Goal: Task Accomplishment & Management: Complete application form

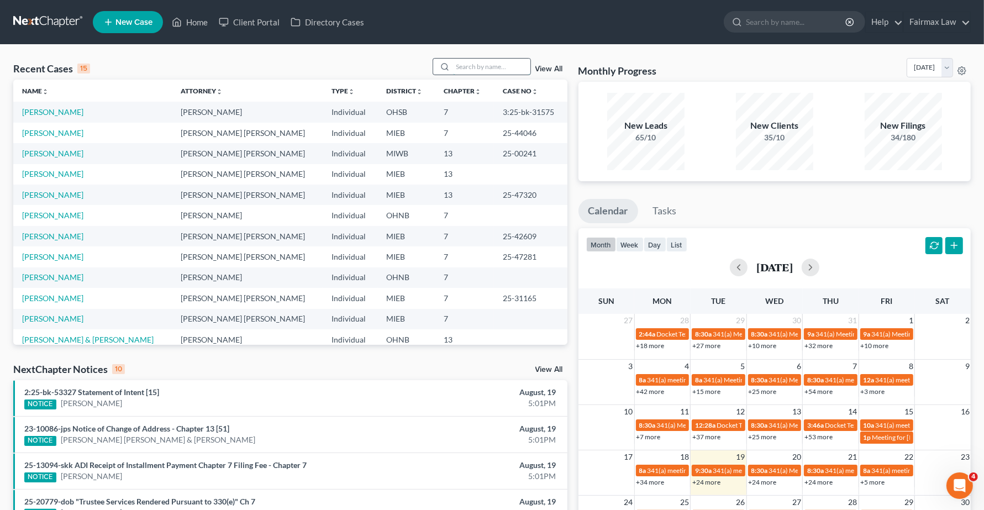
click at [486, 67] on input "search" at bounding box center [491, 67] width 77 height 16
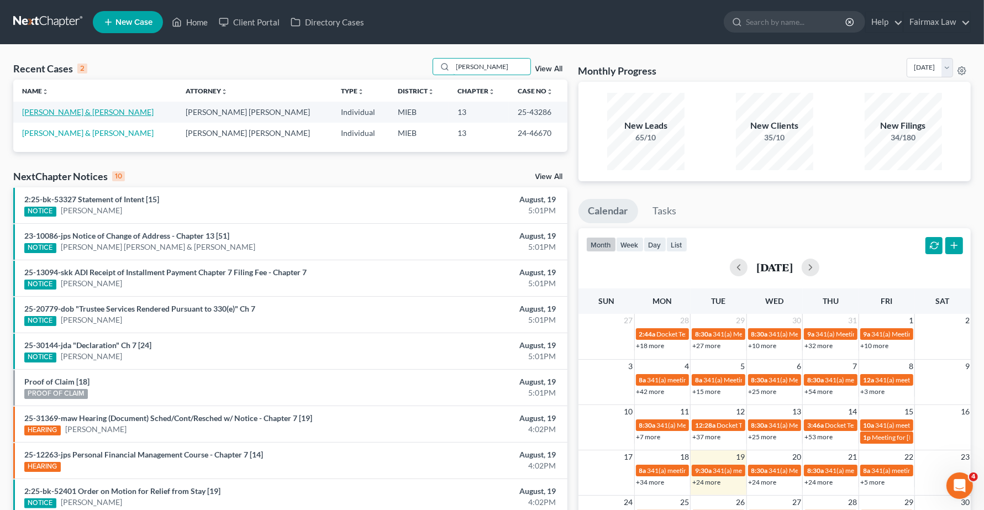
type input "[PERSON_NAME]"
click at [70, 111] on link "[PERSON_NAME] & [PERSON_NAME]" at bounding box center [87, 111] width 131 height 9
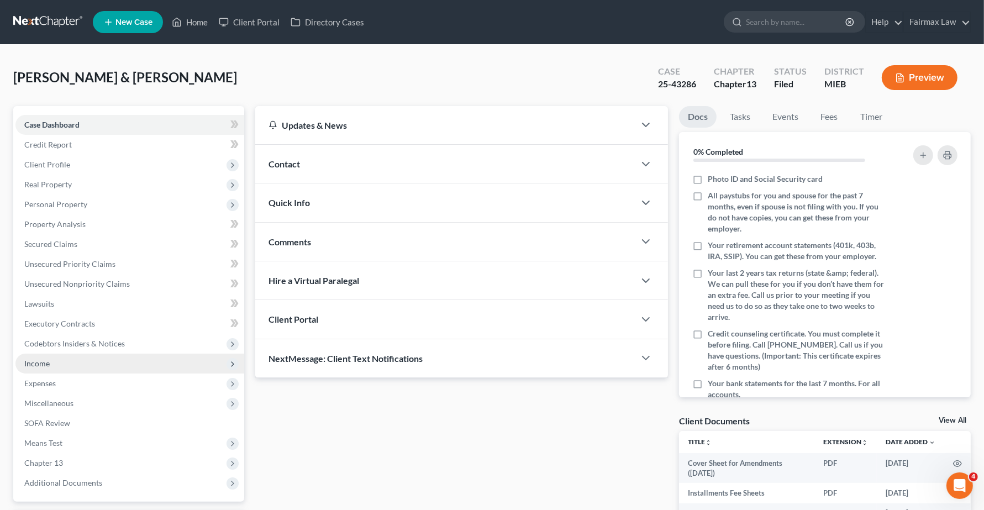
click at [50, 365] on span "Income" at bounding box center [129, 364] width 229 height 20
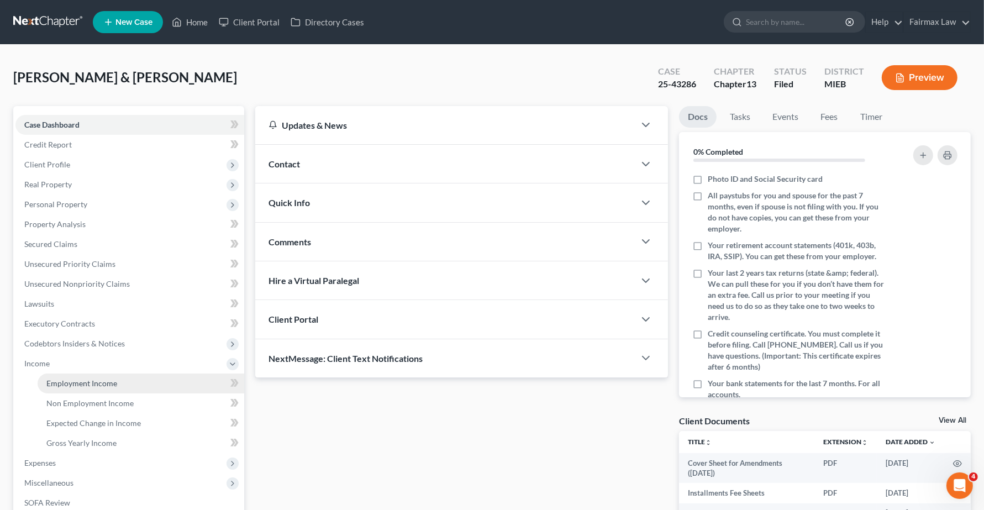
click at [67, 382] on span "Employment Income" at bounding box center [81, 382] width 71 height 9
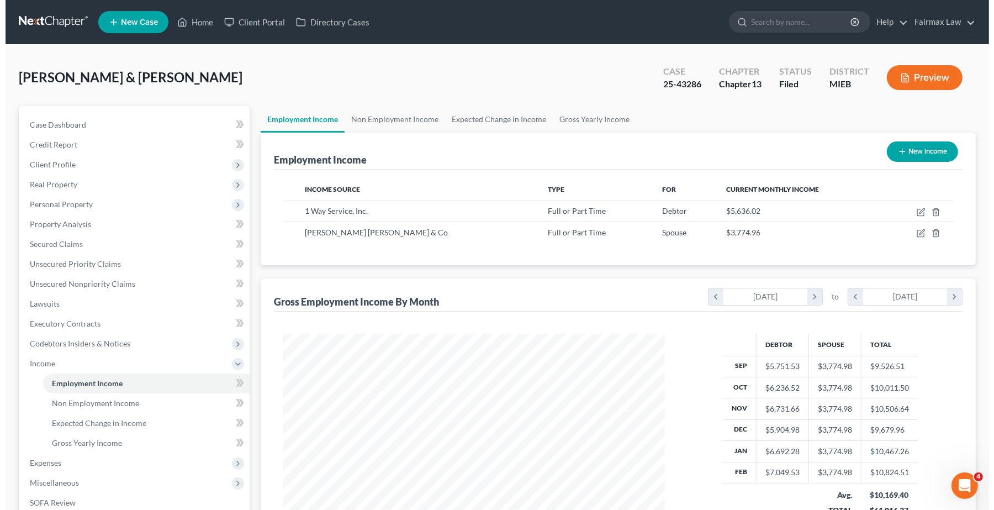
scroll to position [199, 404]
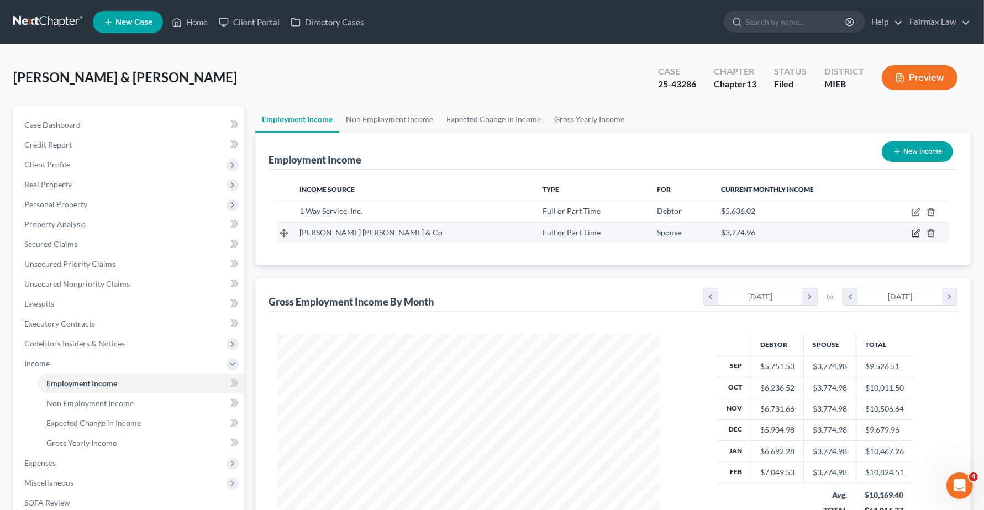
click at [919, 235] on icon "button" at bounding box center [915, 233] width 7 height 7
select select "0"
select select "36"
select select "2"
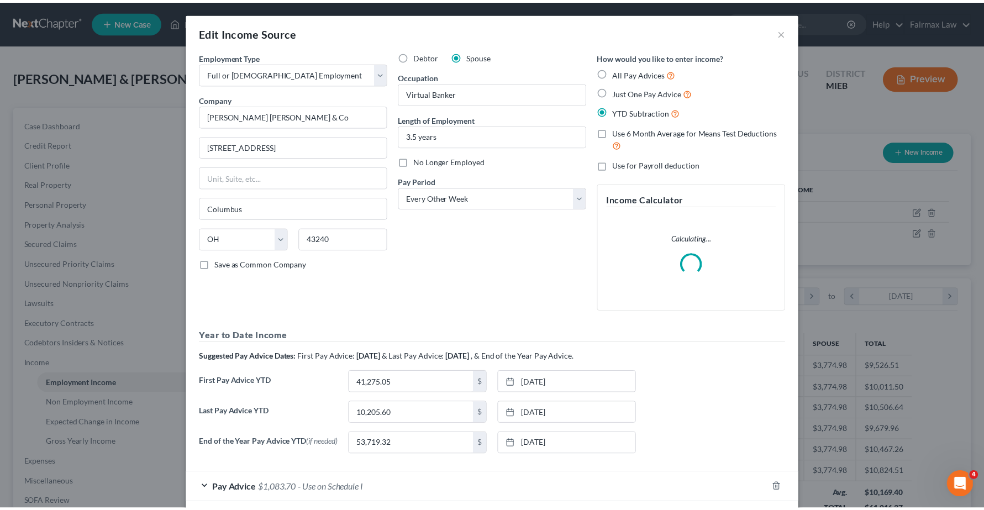
scroll to position [199, 409]
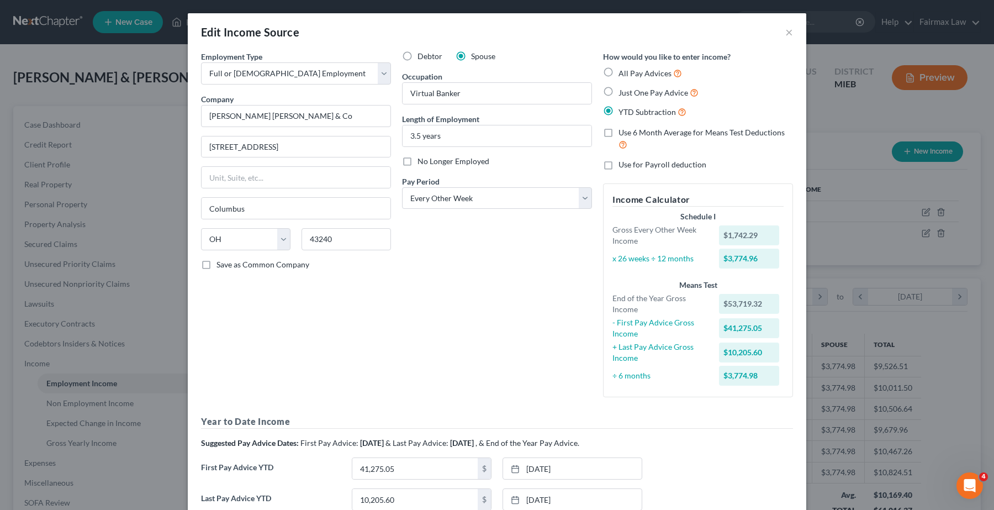
click at [418, 163] on label "No Longer Employed" at bounding box center [454, 161] width 72 height 11
click at [422, 163] on input "No Longer Employed" at bounding box center [425, 159] width 7 height 7
checkbox input "true"
click at [786, 30] on button "×" at bounding box center [790, 31] width 8 height 13
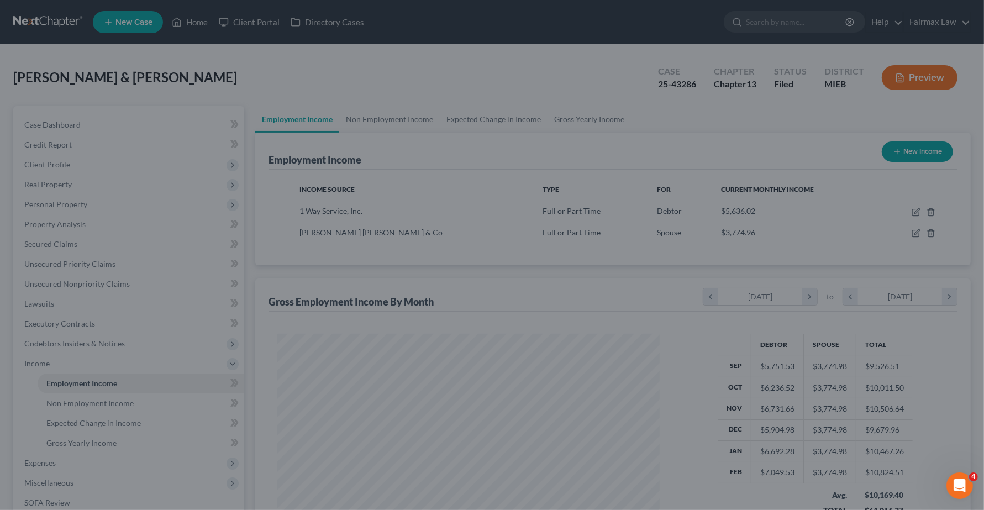
scroll to position [552258, 552052]
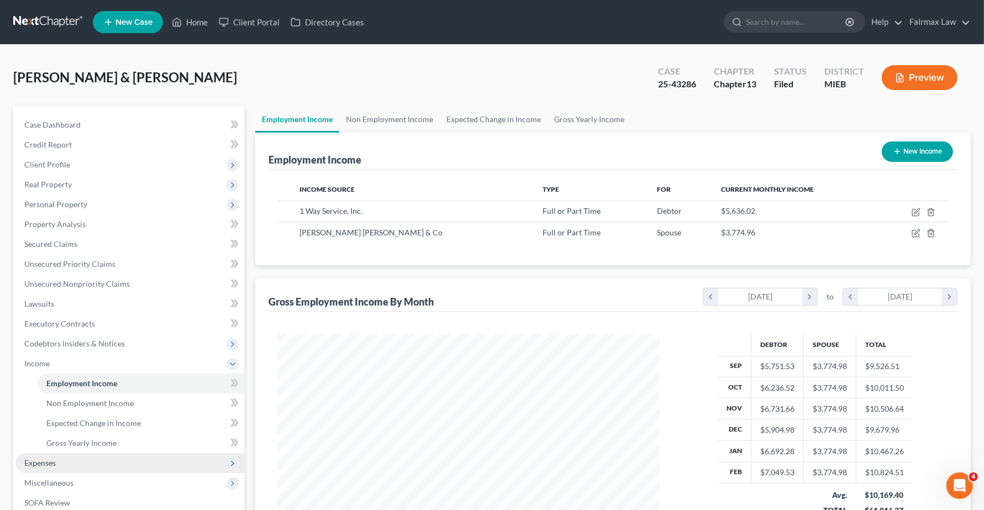
click at [61, 465] on span "Expenses" at bounding box center [129, 463] width 229 height 20
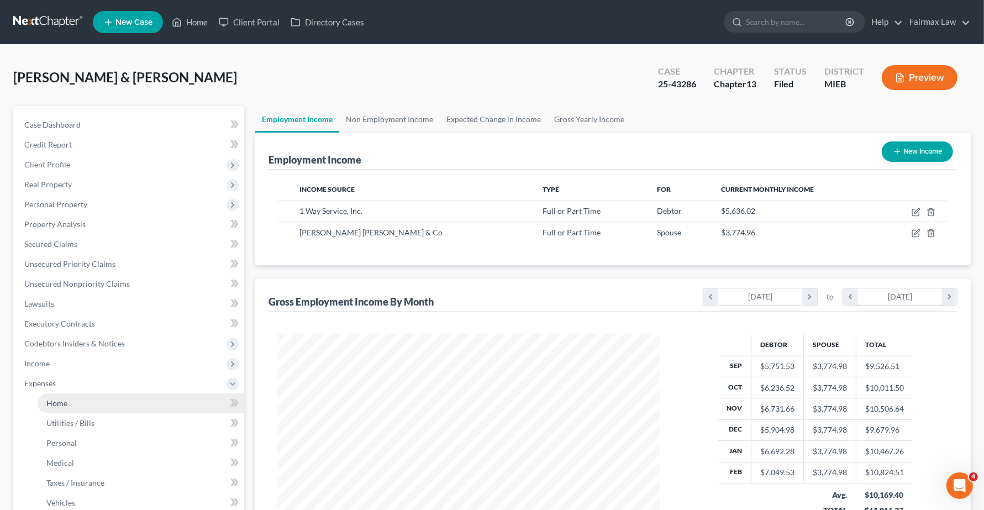
click at [54, 401] on span "Home" at bounding box center [56, 402] width 21 height 9
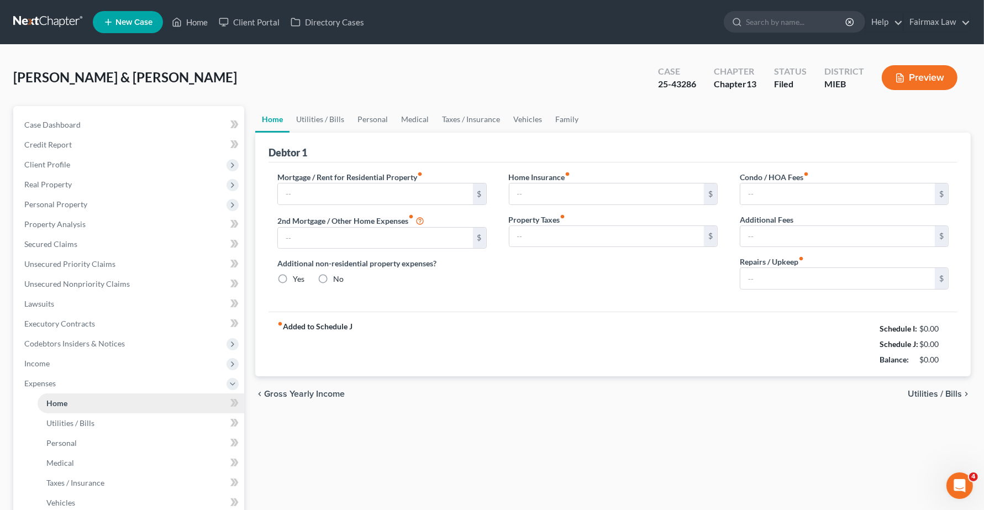
type input "1,500.00"
type input "0.00"
radio input "true"
type input "0.00"
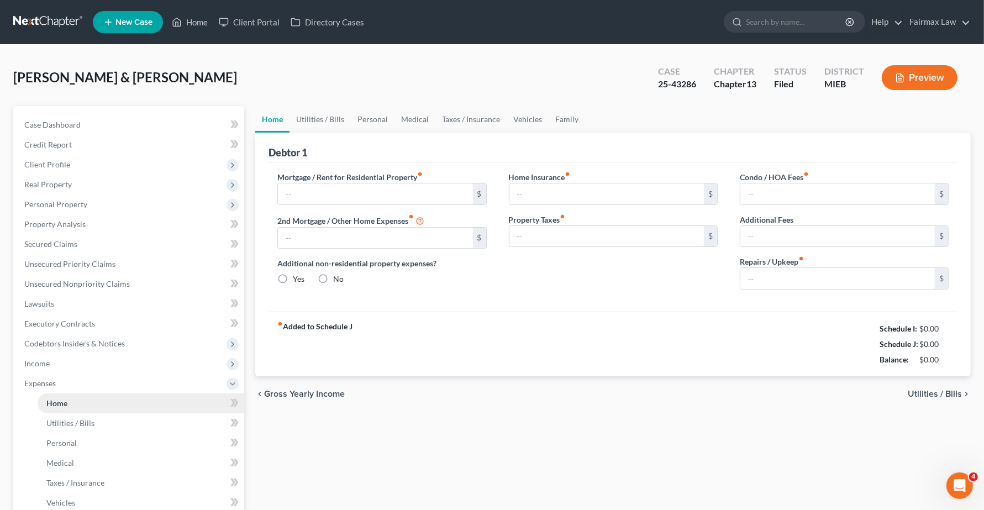
type input "0.00"
type input "100.00"
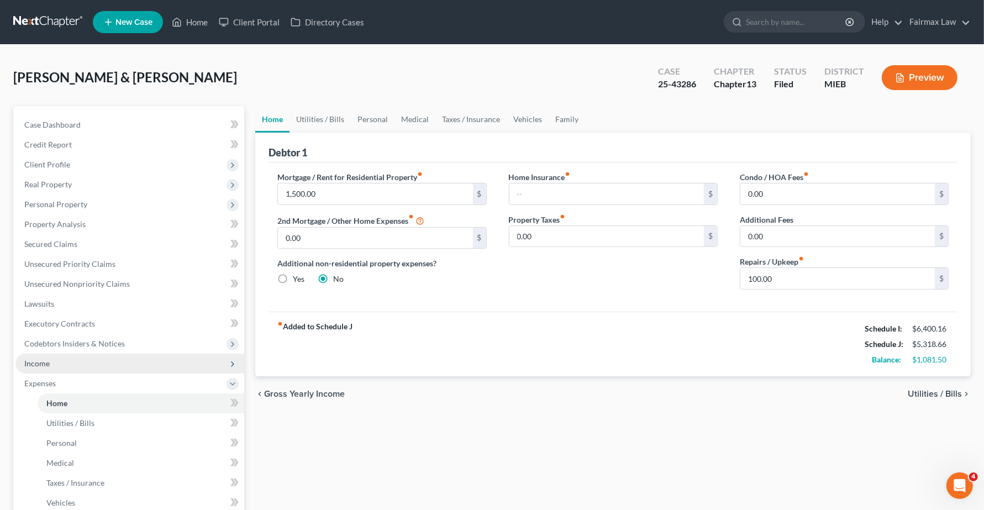
click at [40, 361] on span "Income" at bounding box center [36, 363] width 25 height 9
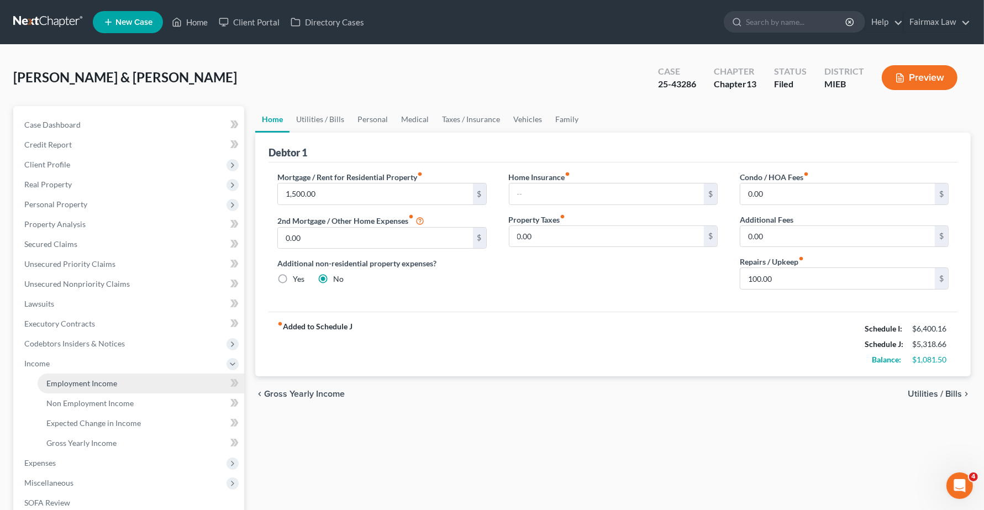
click at [60, 384] on span "Employment Income" at bounding box center [81, 382] width 71 height 9
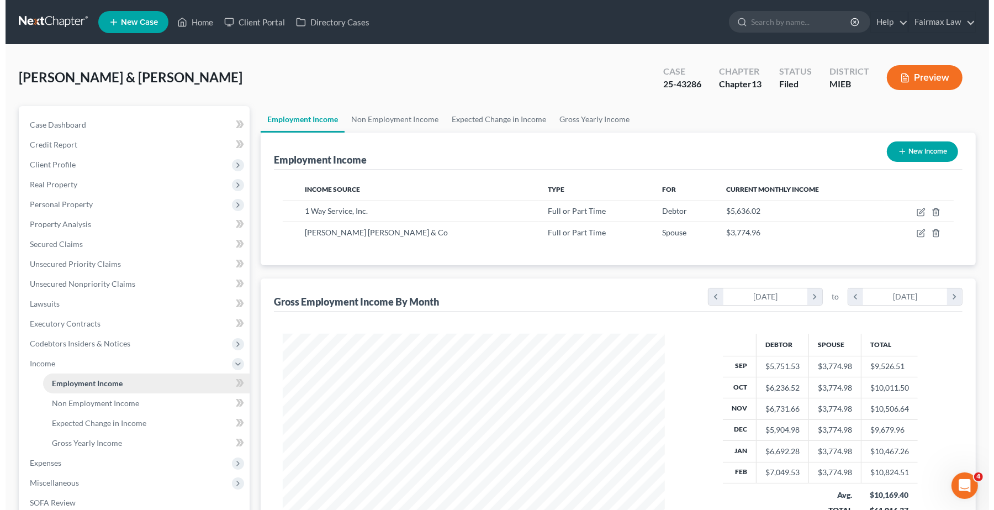
scroll to position [199, 404]
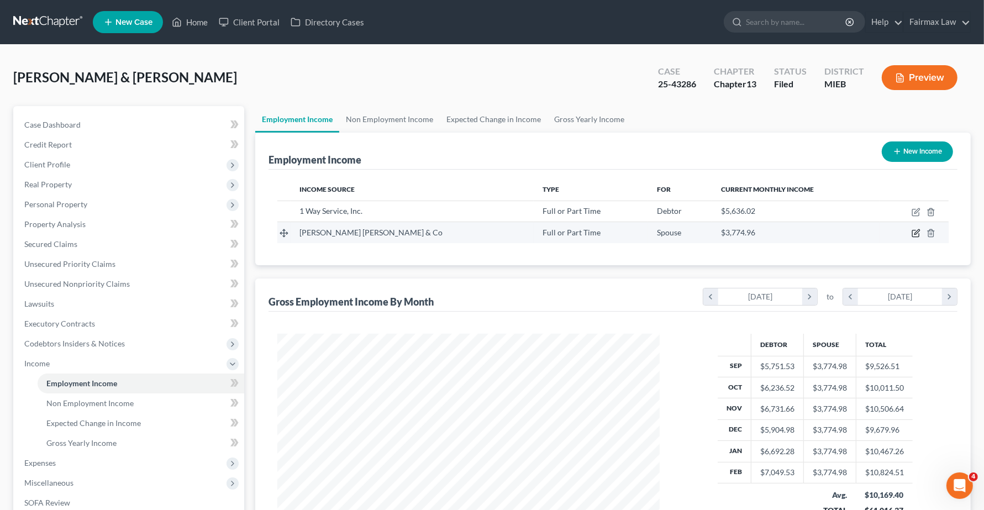
click at [914, 234] on icon "button" at bounding box center [916, 233] width 9 height 9
select select "0"
select select "36"
select select "2"
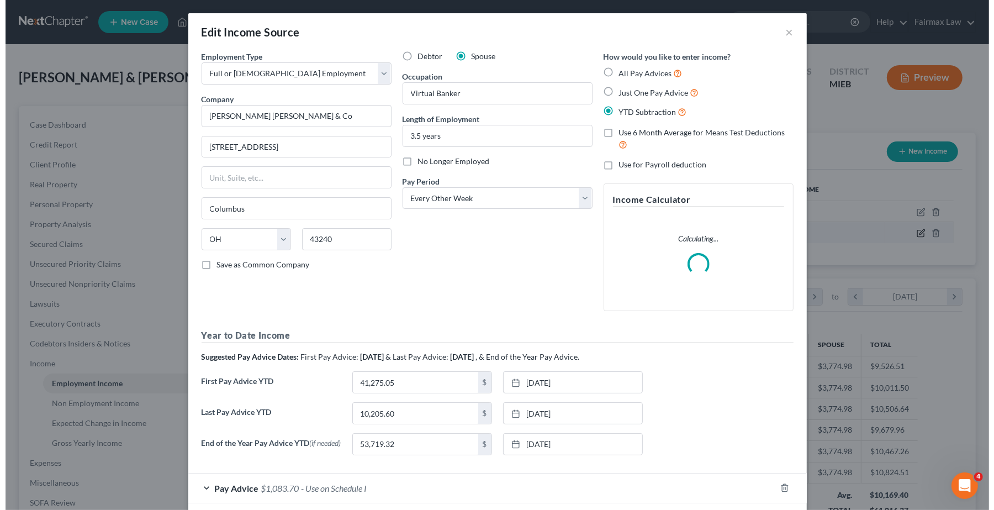
scroll to position [199, 409]
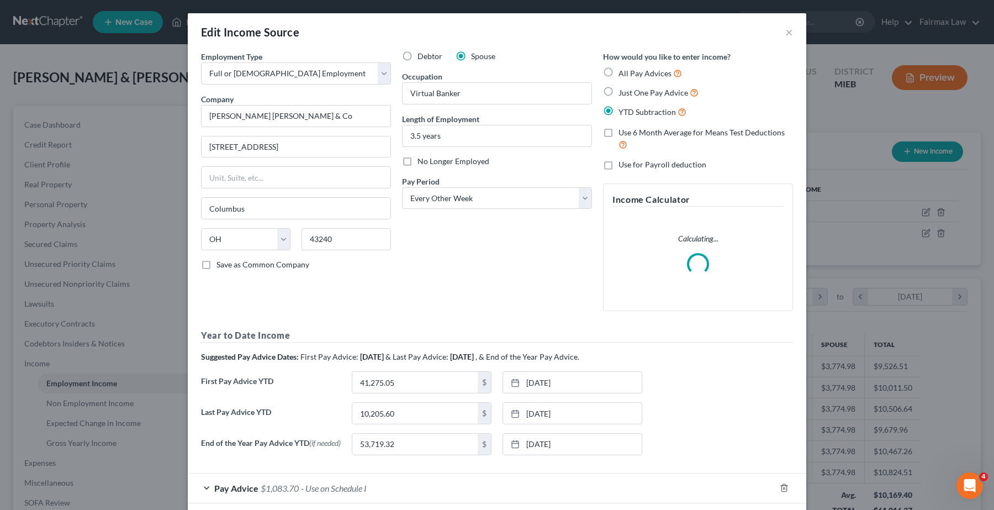
click at [418, 161] on label "No Longer Employed" at bounding box center [454, 161] width 72 height 11
click at [422, 161] on input "No Longer Employed" at bounding box center [425, 159] width 7 height 7
checkbox input "true"
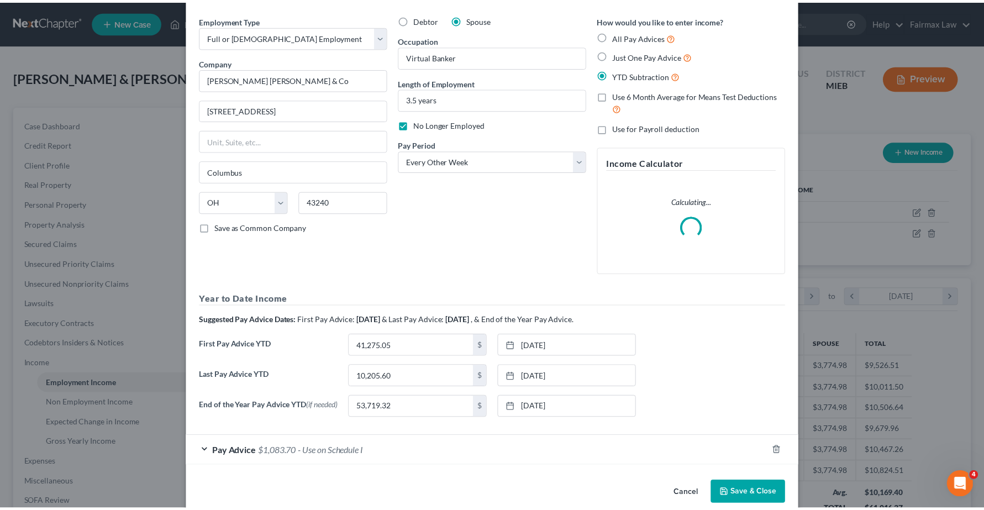
scroll to position [57, 0]
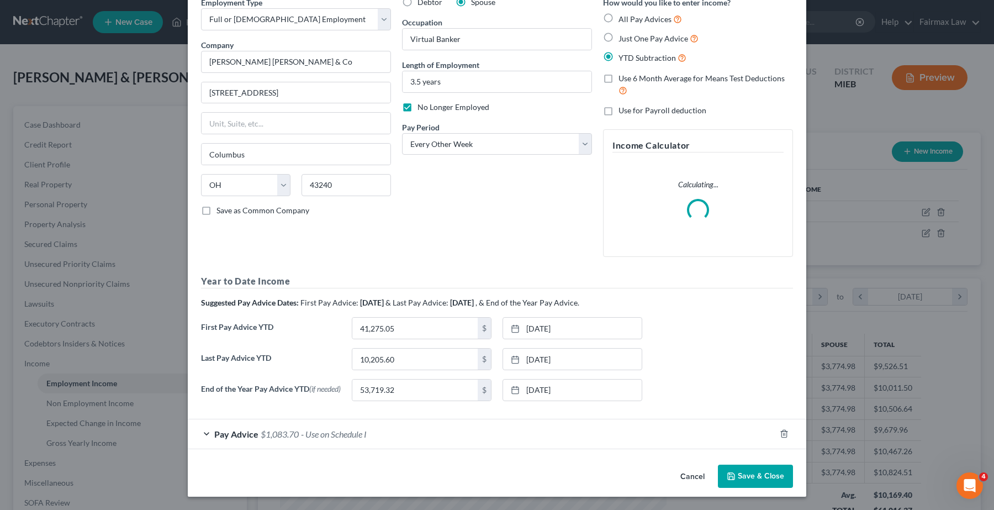
click at [741, 475] on button "Save & Close" at bounding box center [755, 476] width 75 height 23
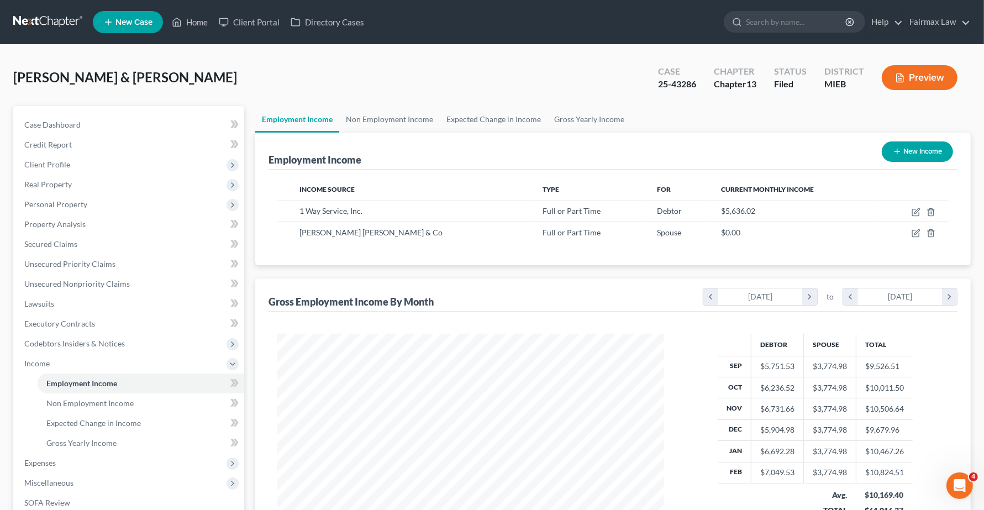
scroll to position [552258, 552052]
click at [45, 456] on span "Expenses" at bounding box center [129, 463] width 229 height 20
click at [58, 401] on span "Home" at bounding box center [56, 402] width 21 height 9
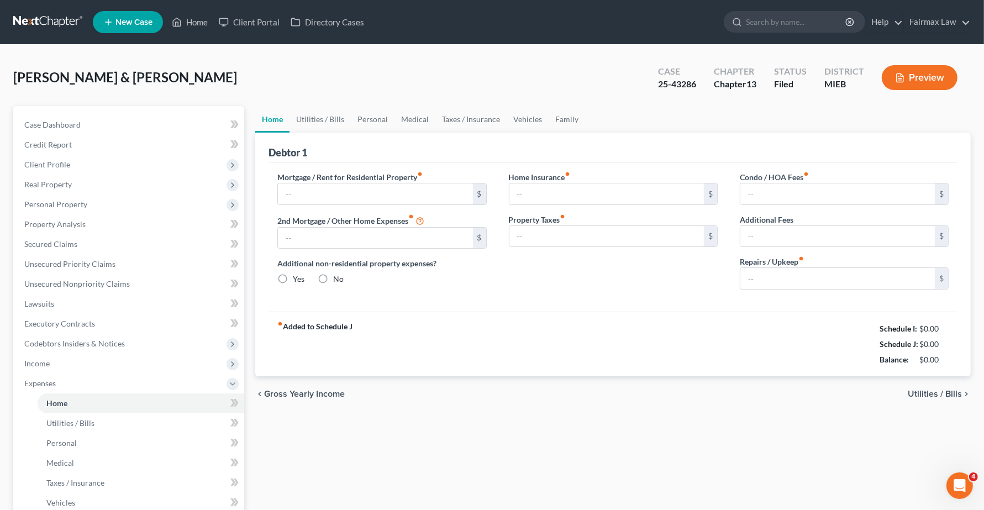
type input "1,500.00"
type input "0.00"
radio input "true"
type input "0.00"
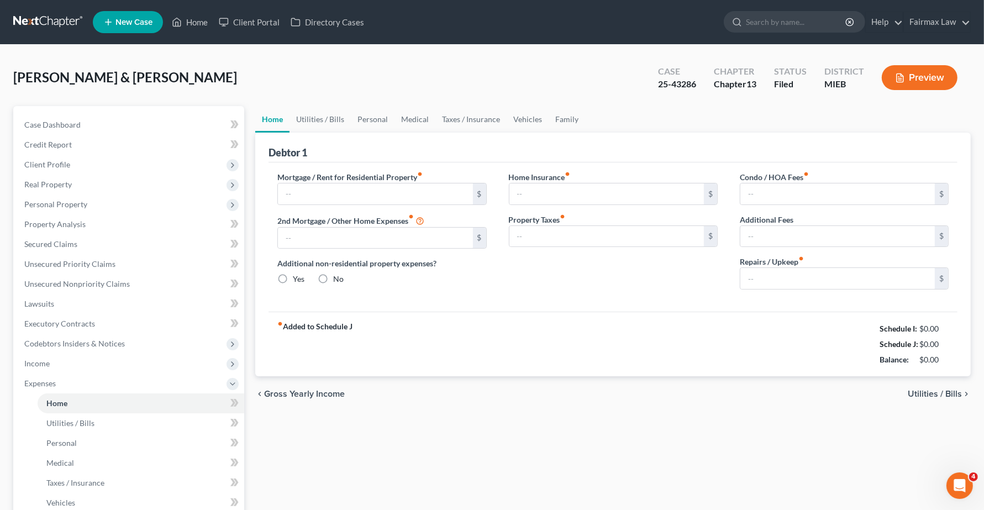
type input "0.00"
type input "100.00"
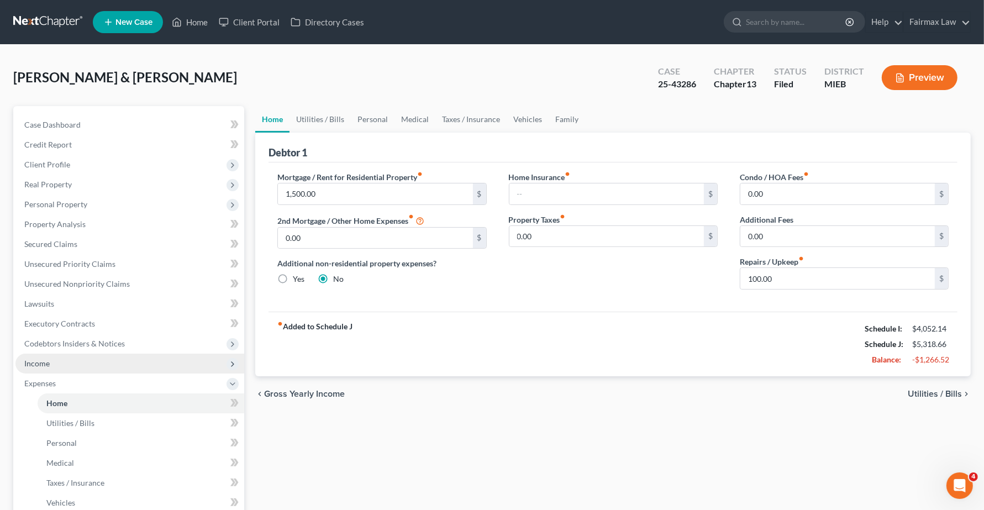
click at [31, 361] on span "Income" at bounding box center [36, 363] width 25 height 9
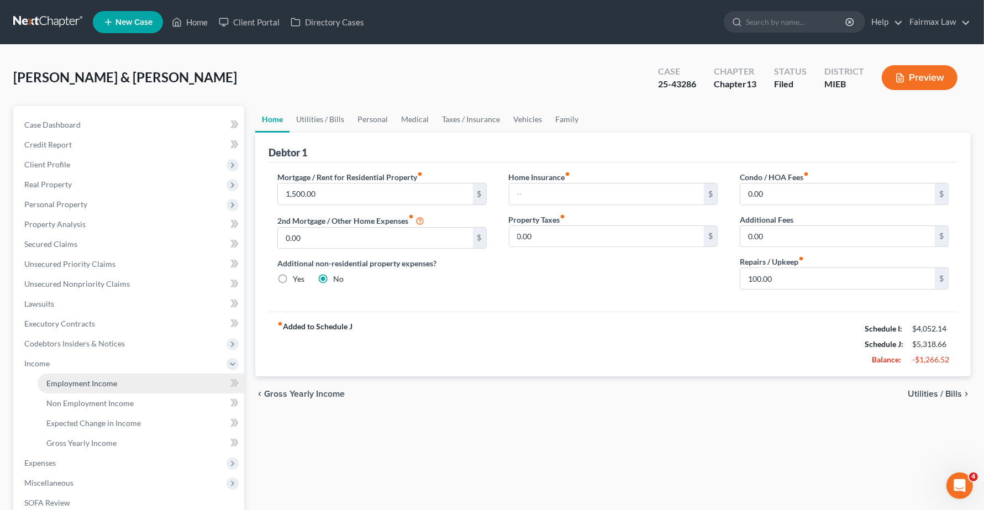
click at [94, 383] on span "Employment Income" at bounding box center [81, 382] width 71 height 9
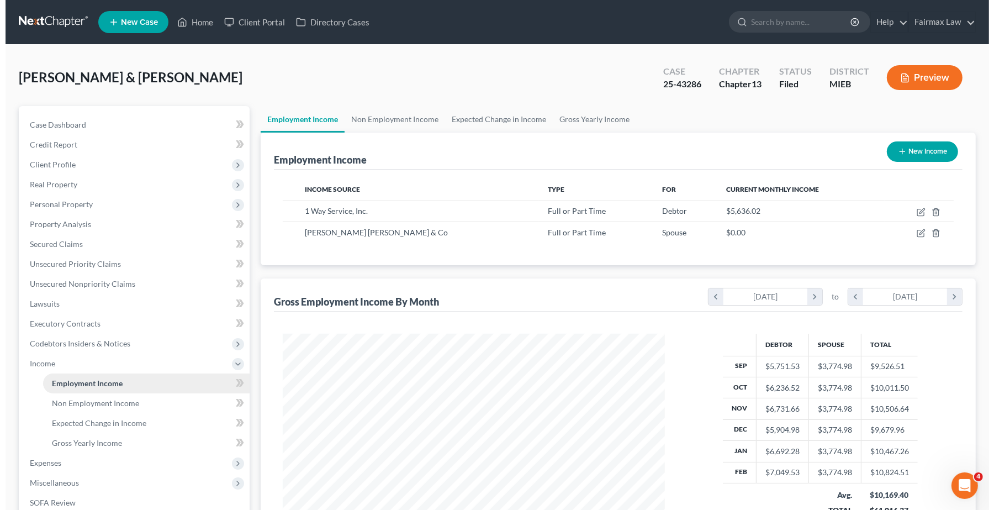
scroll to position [199, 404]
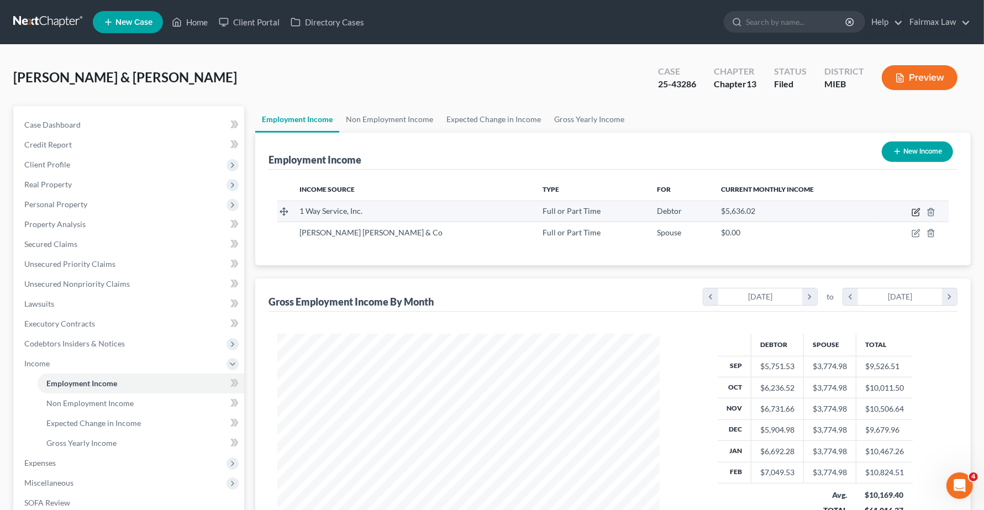
click at [916, 214] on icon "button" at bounding box center [916, 212] width 9 height 9
select select "0"
select select "23"
select select "3"
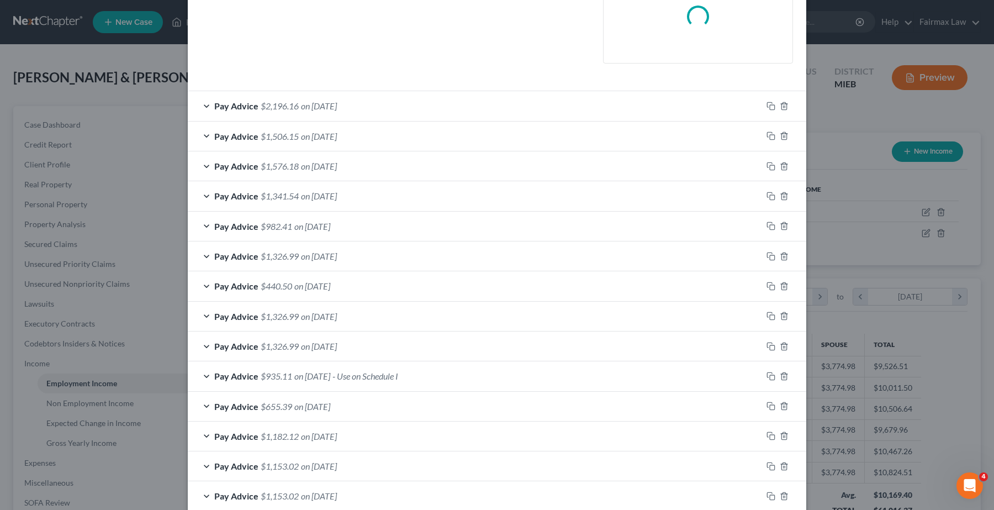
scroll to position [276, 0]
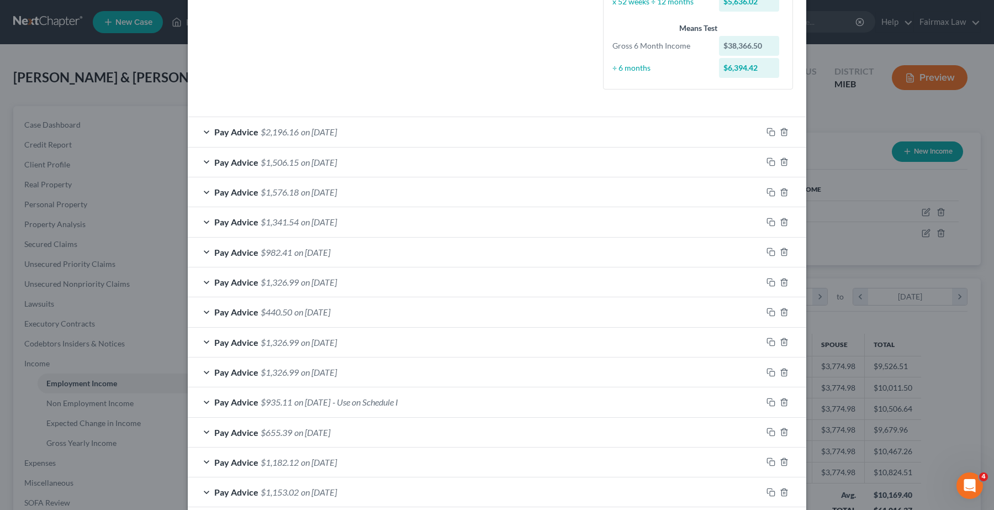
click at [238, 372] on span "Pay Advice" at bounding box center [236, 372] width 44 height 10
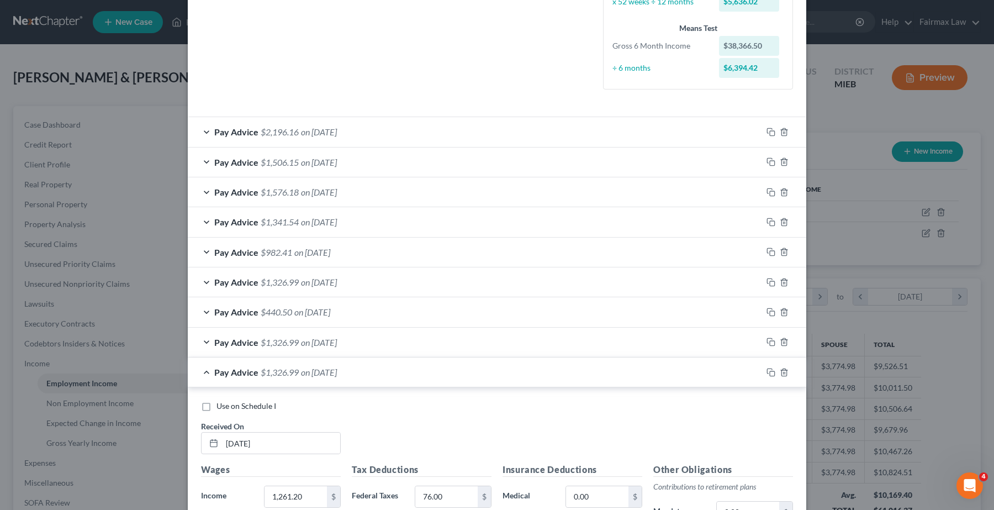
click at [247, 367] on span "Pay Advice" at bounding box center [236, 372] width 44 height 10
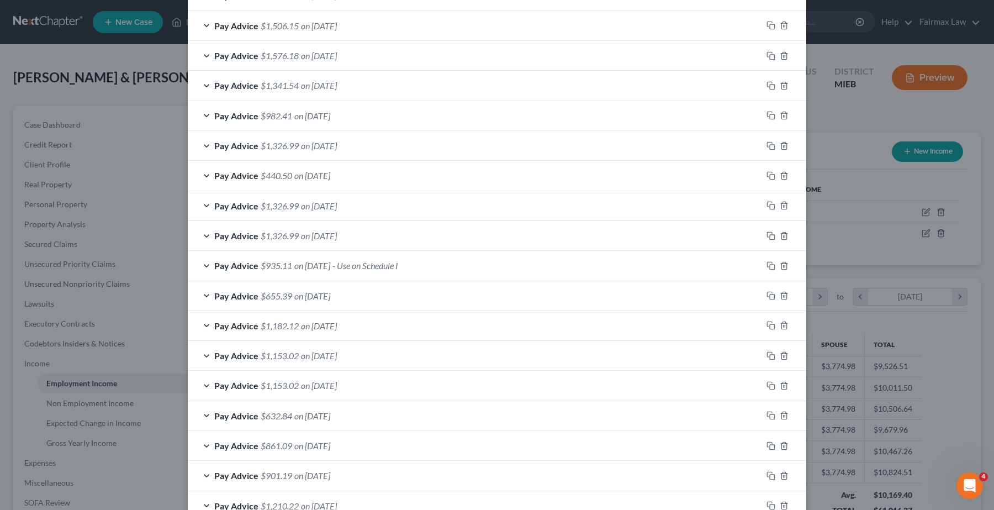
scroll to position [414, 0]
click at [275, 264] on span "$935.11" at bounding box center [276, 264] width 31 height 10
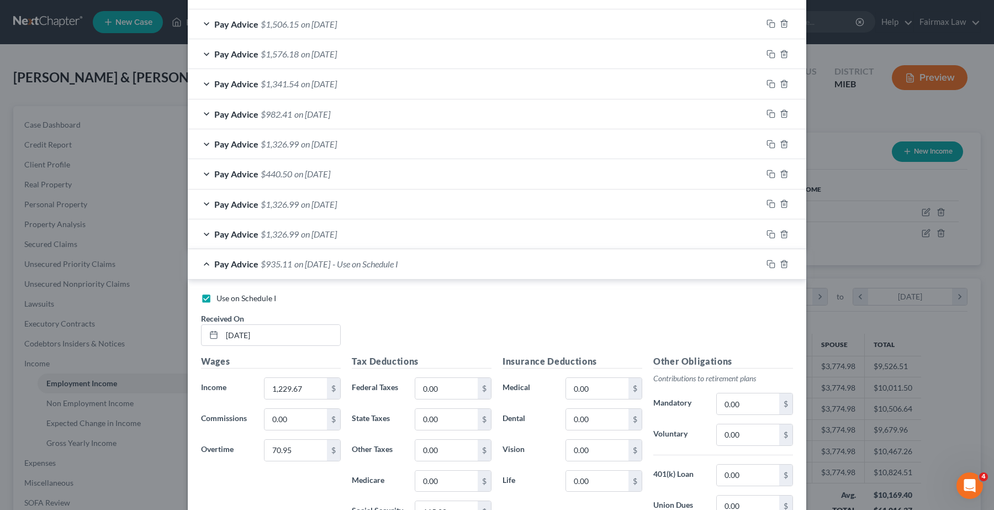
click at [217, 300] on label "Use on Schedule I" at bounding box center [247, 298] width 60 height 11
click at [221, 300] on input "Use on Schedule I" at bounding box center [224, 296] width 7 height 7
checkbox input "false"
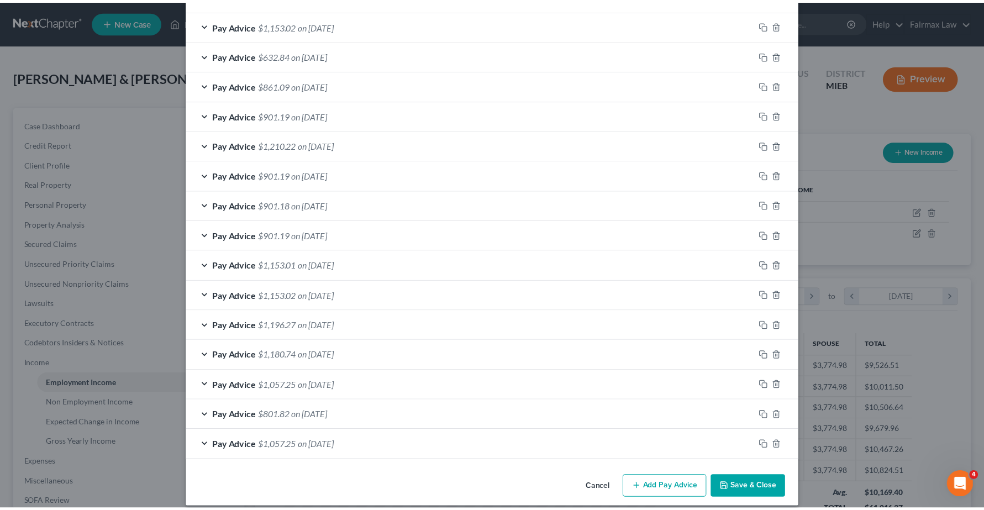
scroll to position [1155, 0]
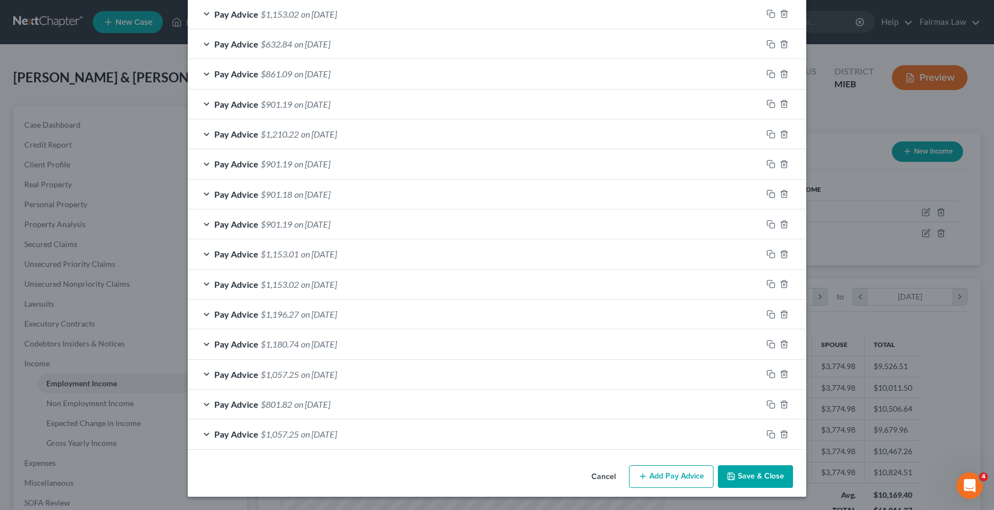
click at [744, 478] on button "Save & Close" at bounding box center [755, 476] width 75 height 23
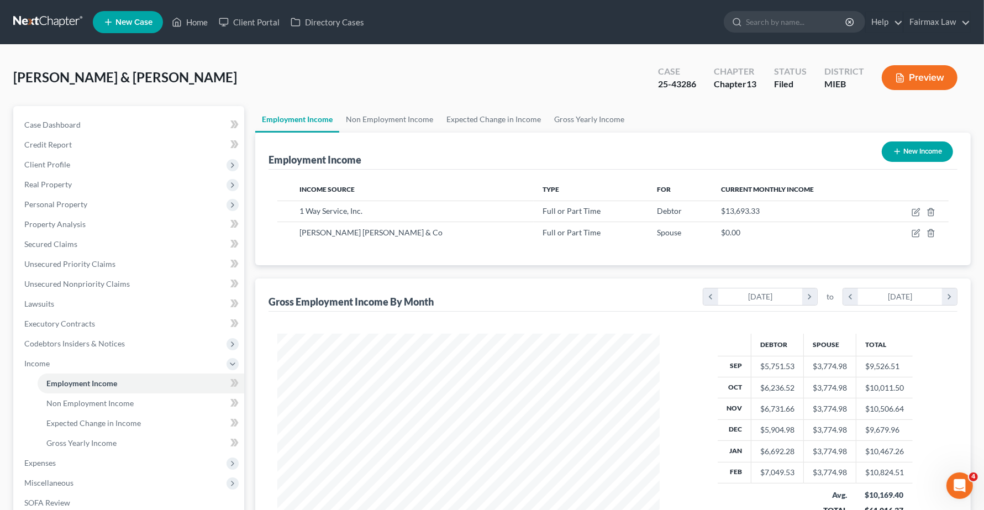
scroll to position [552258, 552052]
click at [44, 460] on span "Expenses" at bounding box center [39, 462] width 31 height 9
click at [50, 399] on span "Home" at bounding box center [56, 402] width 21 height 9
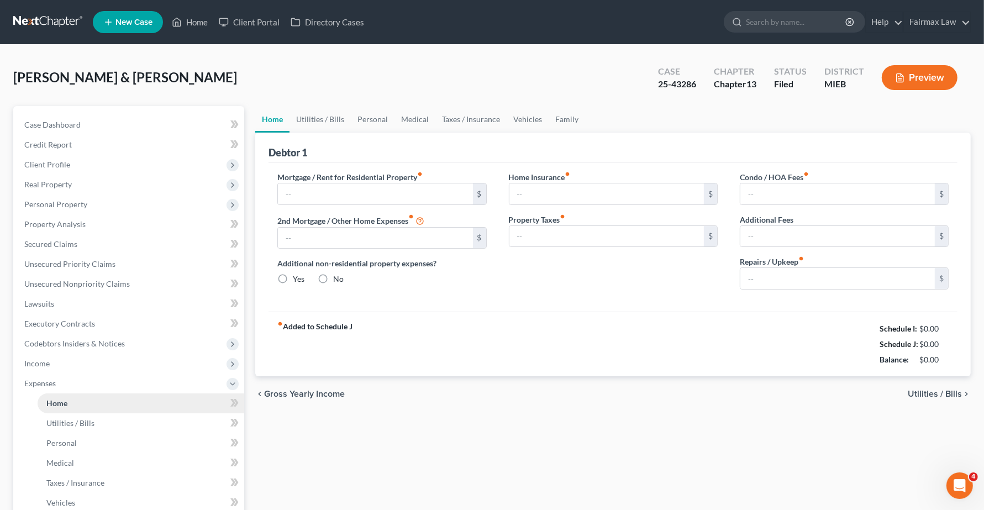
type input "1,500.00"
type input "0.00"
radio input "true"
type input "0.00"
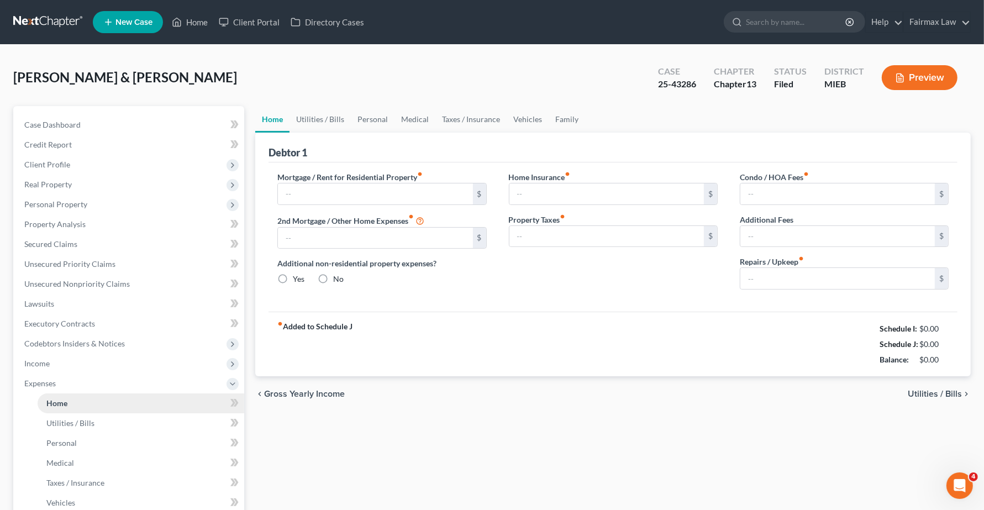
type input "0.00"
type input "100.00"
click at [929, 391] on span "Utilities / Bills" at bounding box center [935, 393] width 54 height 9
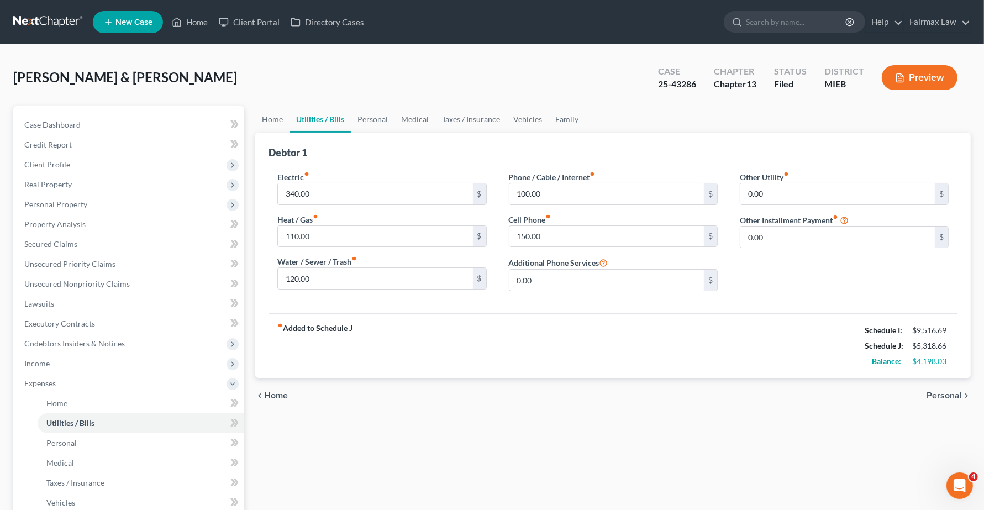
click at [929, 391] on span "Personal" at bounding box center [943, 395] width 35 height 9
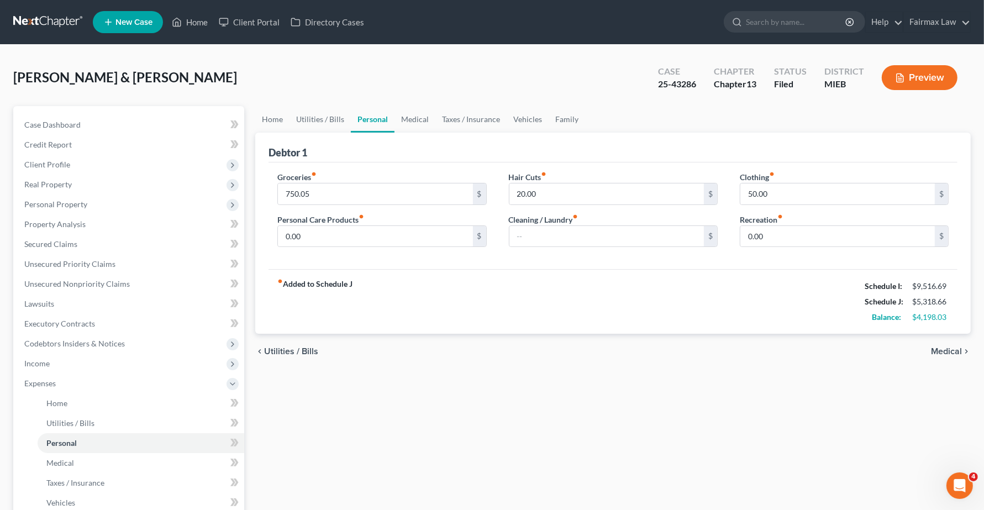
click at [940, 351] on span "Medical" at bounding box center [946, 351] width 31 height 9
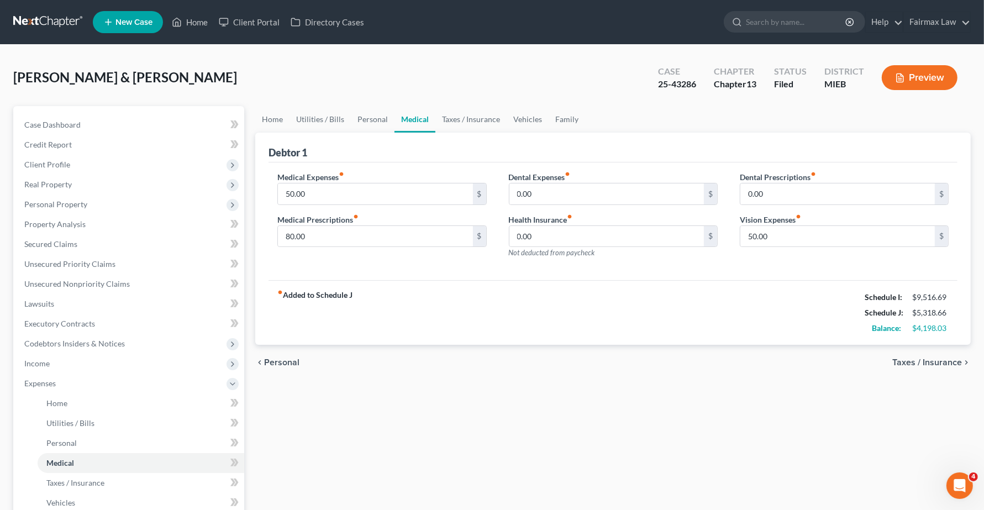
click at [938, 362] on span "Taxes / Insurance" at bounding box center [927, 362] width 70 height 9
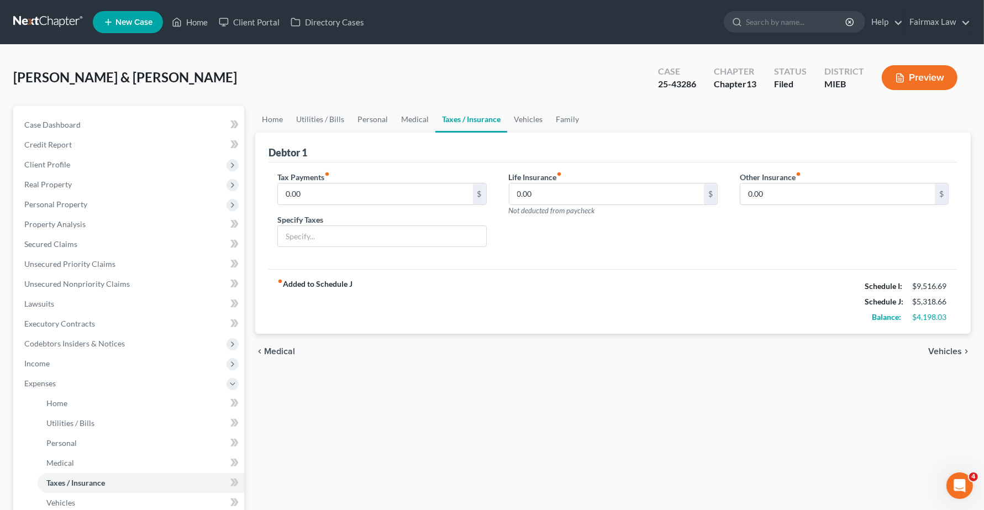
click at [937, 352] on span "Vehicles" at bounding box center [945, 351] width 34 height 9
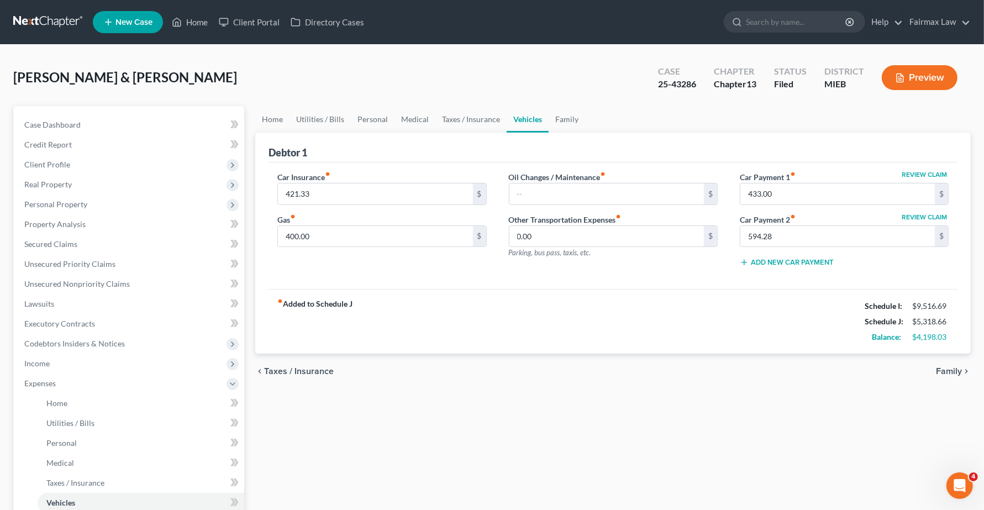
click at [938, 374] on span "Family" at bounding box center [949, 371] width 26 height 9
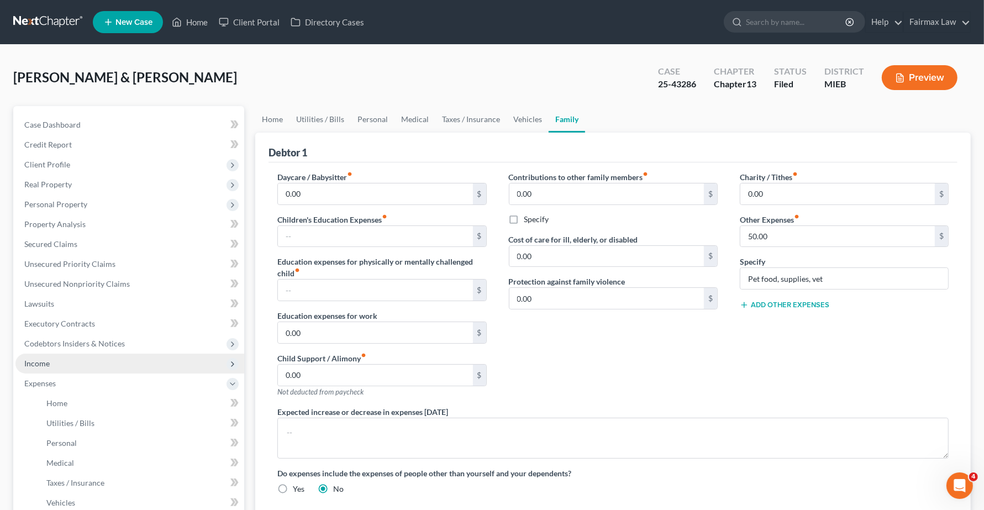
click at [46, 368] on span "Income" at bounding box center [129, 364] width 229 height 20
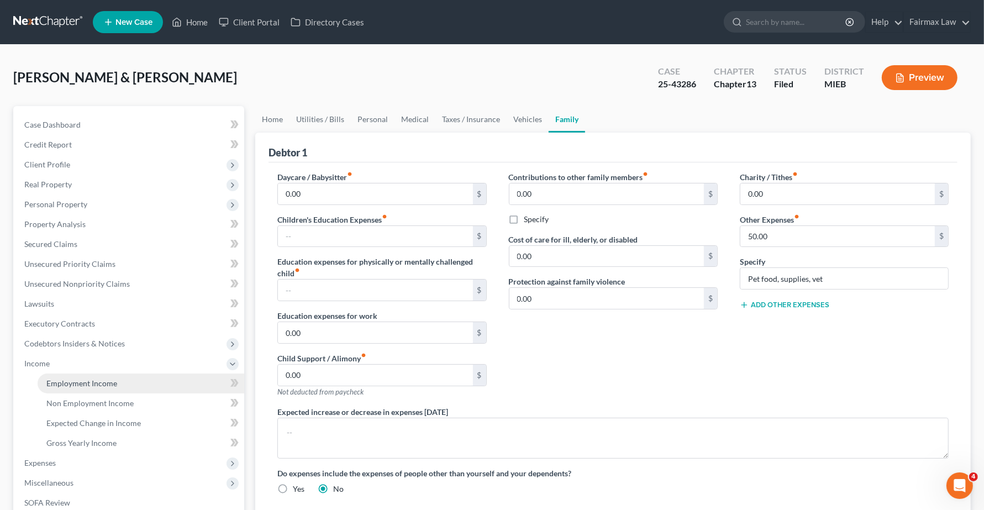
click at [67, 378] on span "Employment Income" at bounding box center [81, 382] width 71 height 9
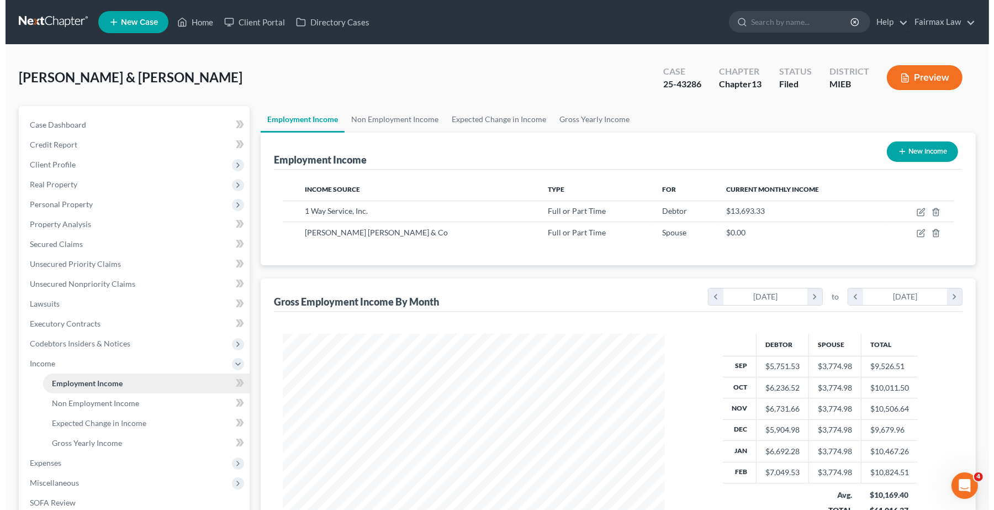
scroll to position [199, 404]
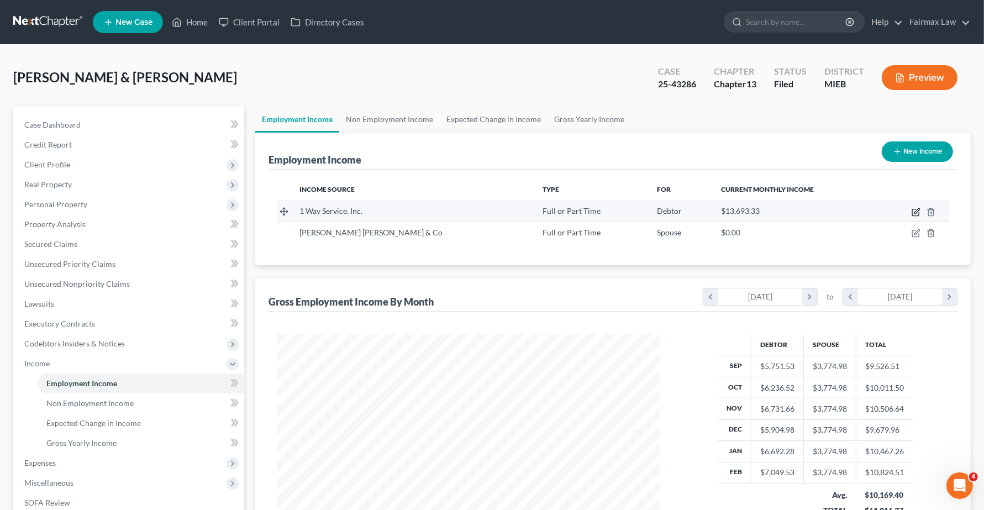
click at [915, 213] on icon "button" at bounding box center [916, 210] width 5 height 5
select select "0"
select select "23"
select select "3"
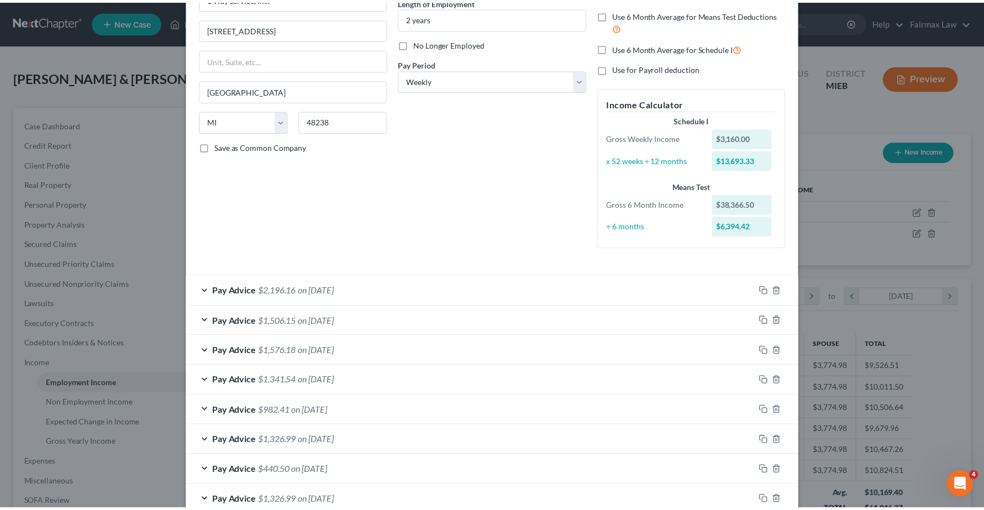
scroll to position [0, 0]
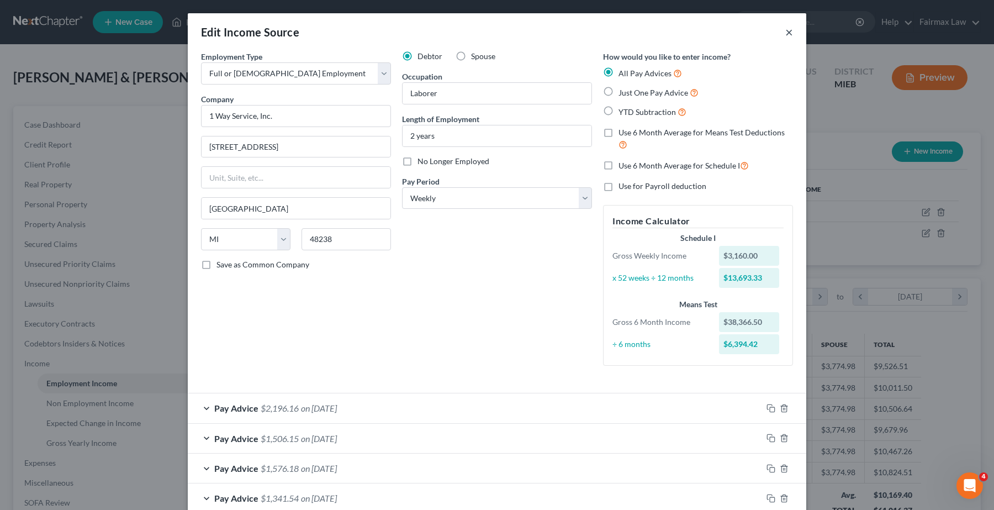
click at [788, 31] on button "×" at bounding box center [790, 31] width 8 height 13
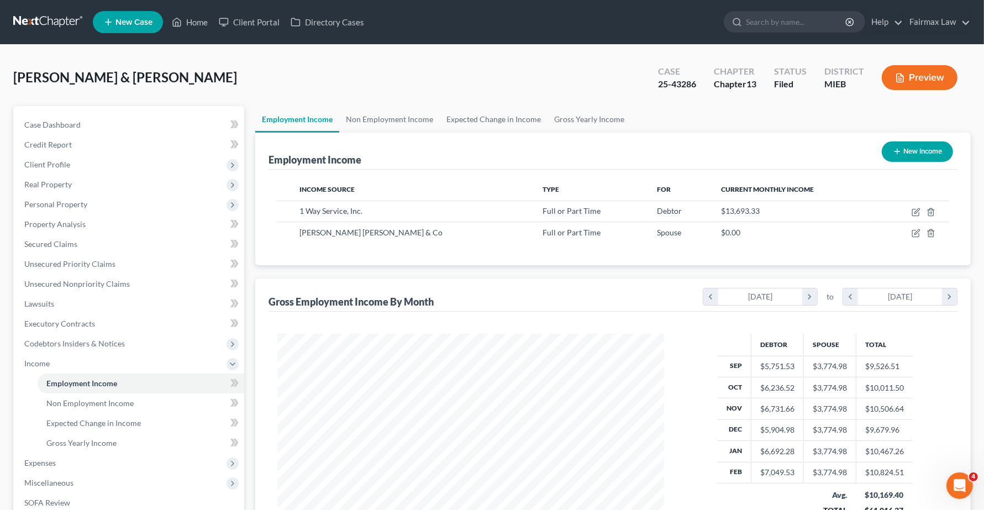
scroll to position [552258, 552052]
click at [46, 463] on span "Expenses" at bounding box center [39, 462] width 31 height 9
click at [66, 402] on span "Home" at bounding box center [56, 402] width 21 height 9
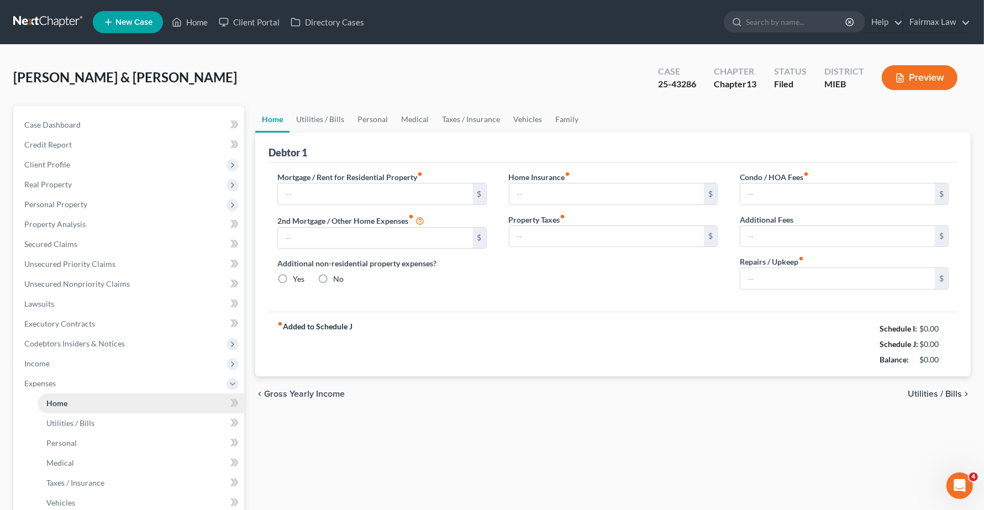
type input "1,500.00"
type input "0.00"
radio input "true"
type input "0.00"
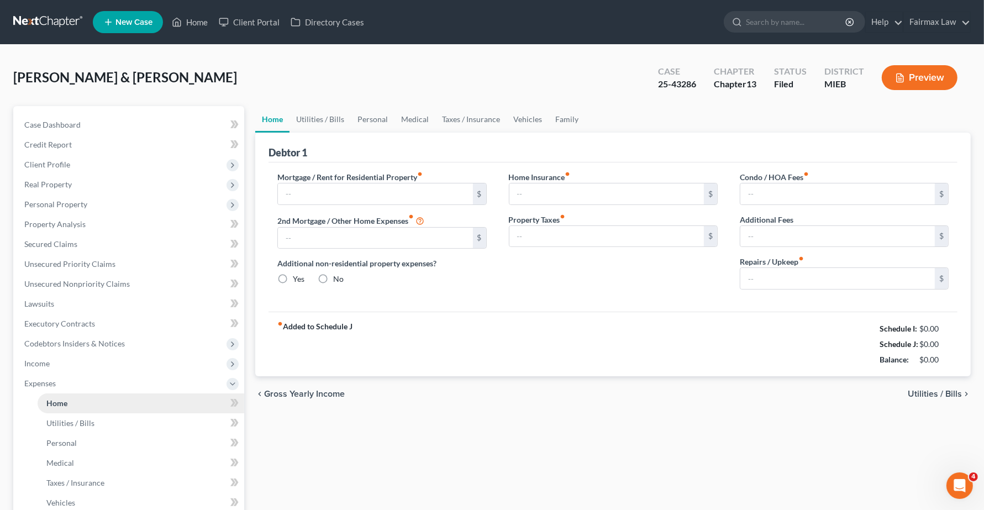
type input "0.00"
type input "100.00"
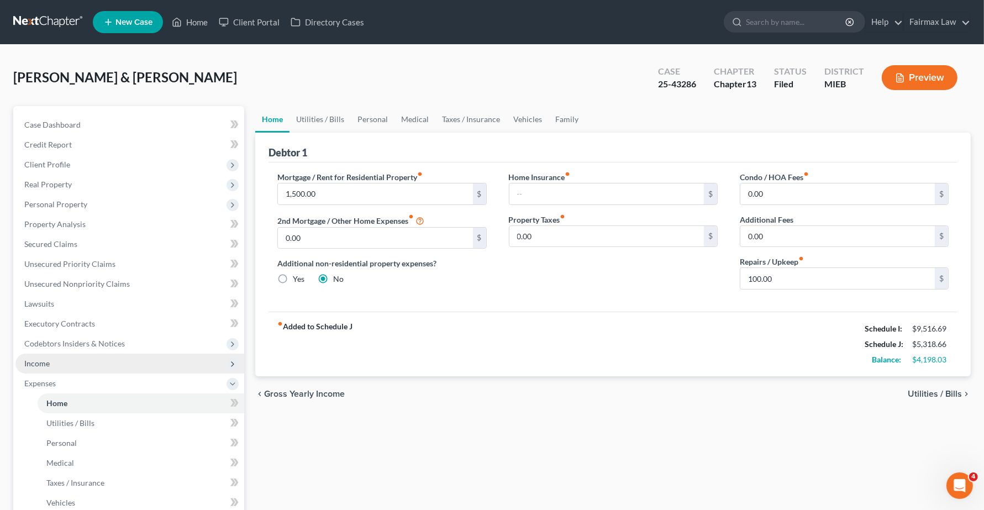
click at [45, 361] on span "Income" at bounding box center [36, 363] width 25 height 9
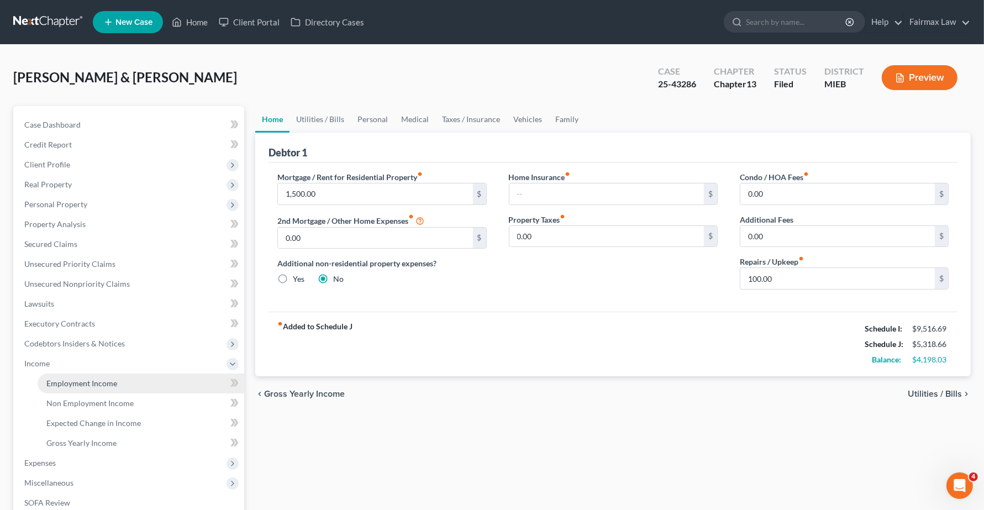
click at [67, 381] on span "Employment Income" at bounding box center [81, 382] width 71 height 9
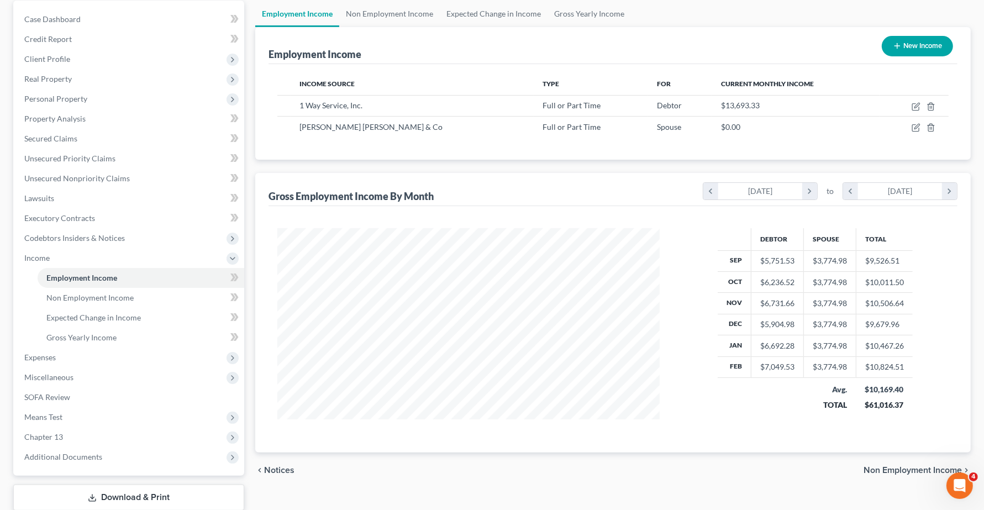
scroll to position [138, 0]
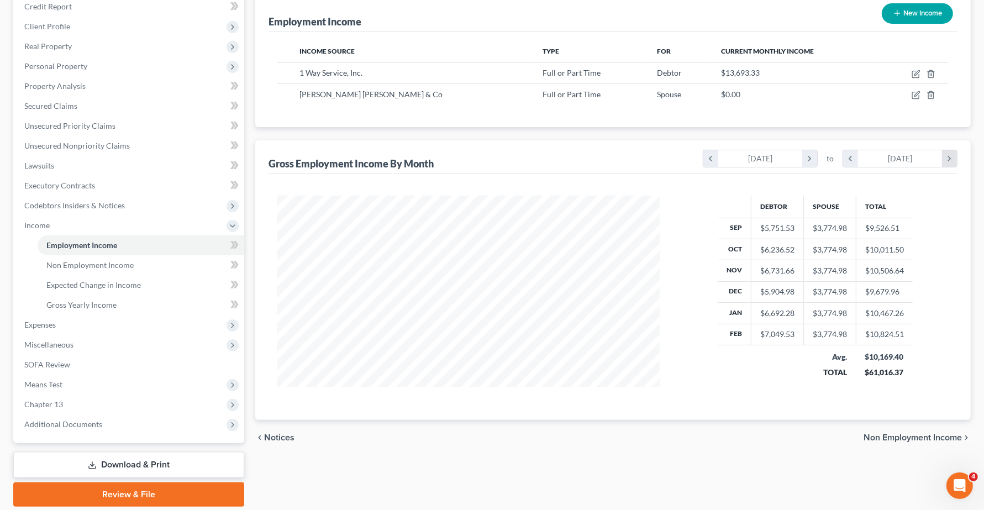
click at [951, 159] on icon "chevron_right" at bounding box center [949, 158] width 15 height 17
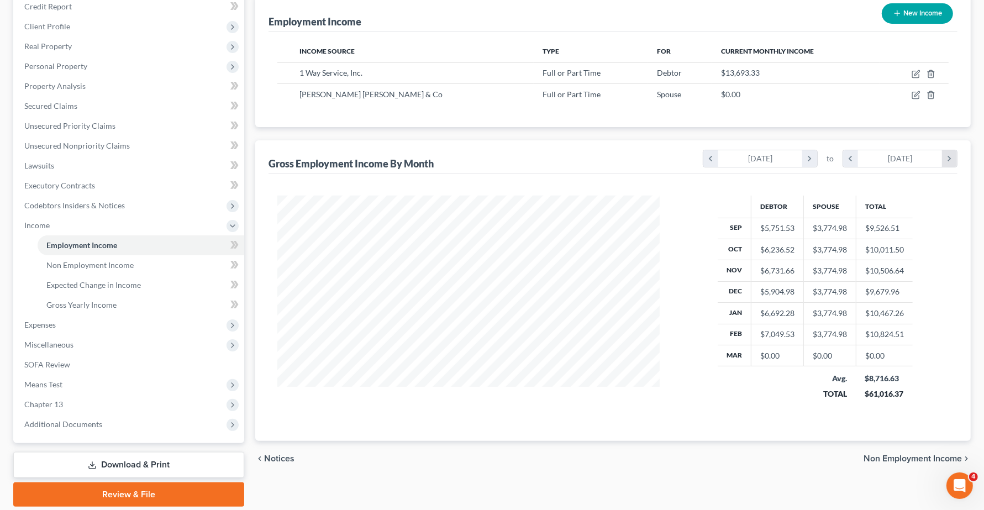
click at [953, 158] on icon "chevron_right" at bounding box center [949, 158] width 15 height 17
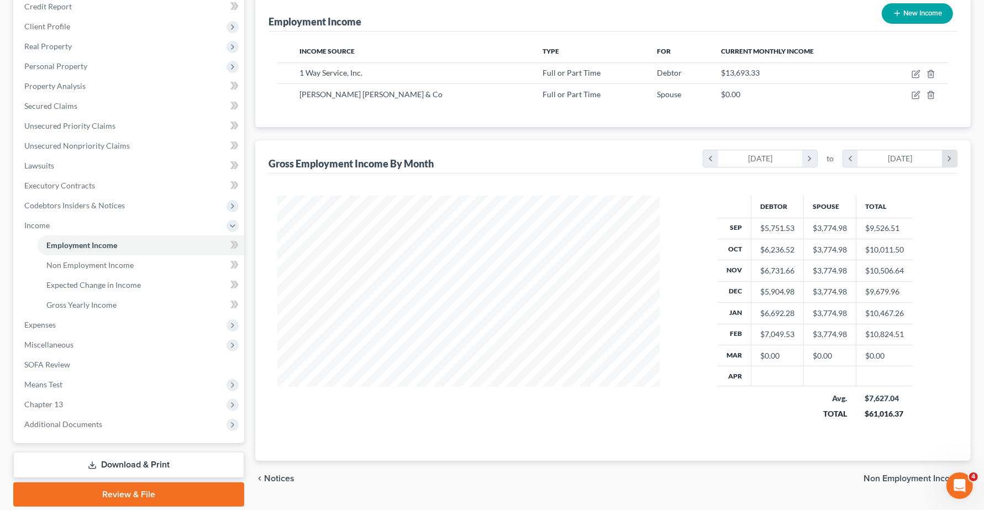
scroll to position [241, 404]
click at [953, 158] on icon "chevron_right" at bounding box center [949, 158] width 15 height 17
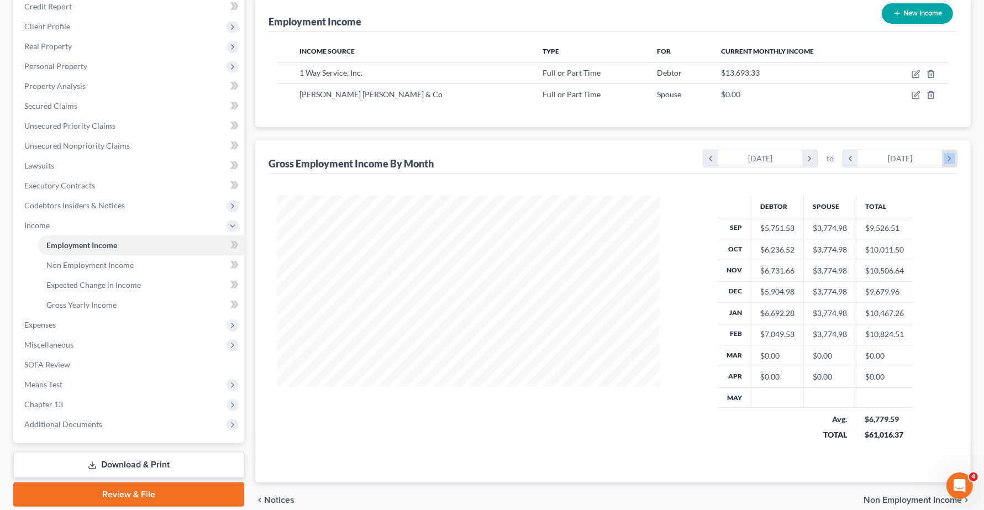
scroll to position [263, 404]
click at [953, 158] on icon "chevron_right" at bounding box center [949, 158] width 15 height 17
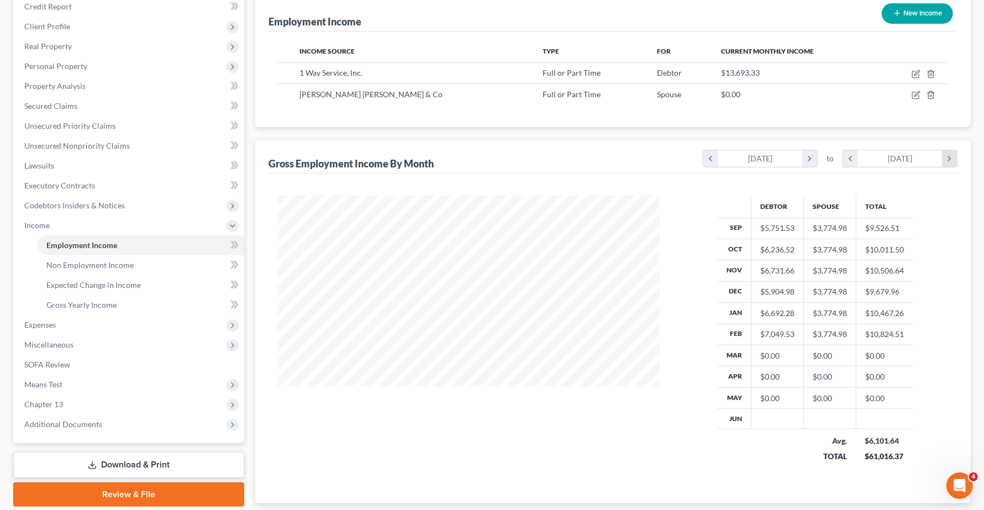
scroll to position [285, 404]
click at [953, 158] on icon "chevron_right" at bounding box center [949, 158] width 15 height 17
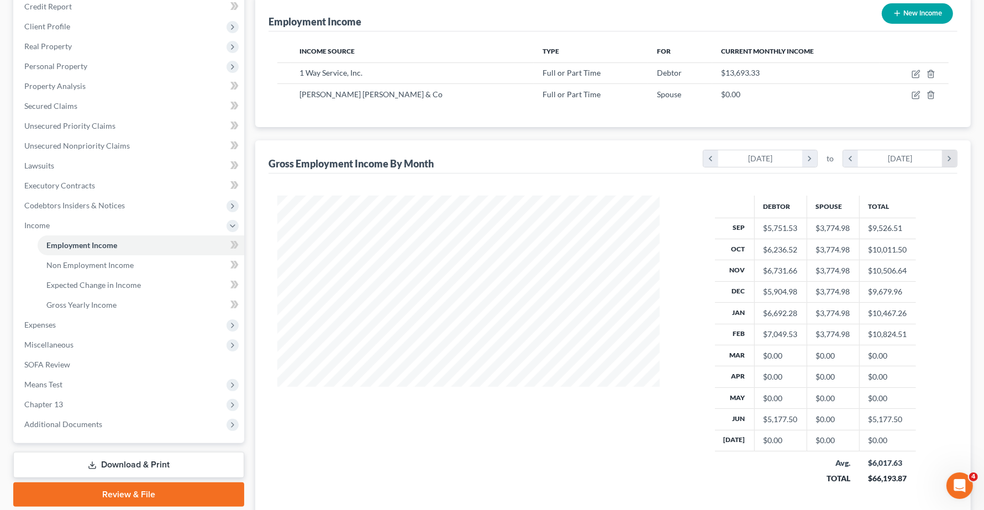
scroll to position [306, 404]
click at [854, 164] on icon "chevron_left" at bounding box center [850, 158] width 15 height 17
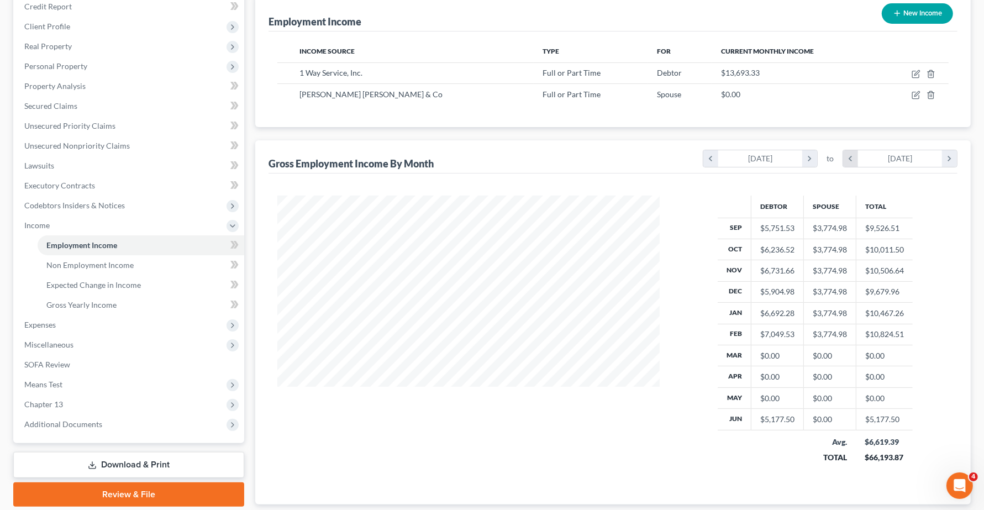
scroll to position [552172, 552052]
click at [854, 164] on icon "chevron_left" at bounding box center [850, 158] width 15 height 17
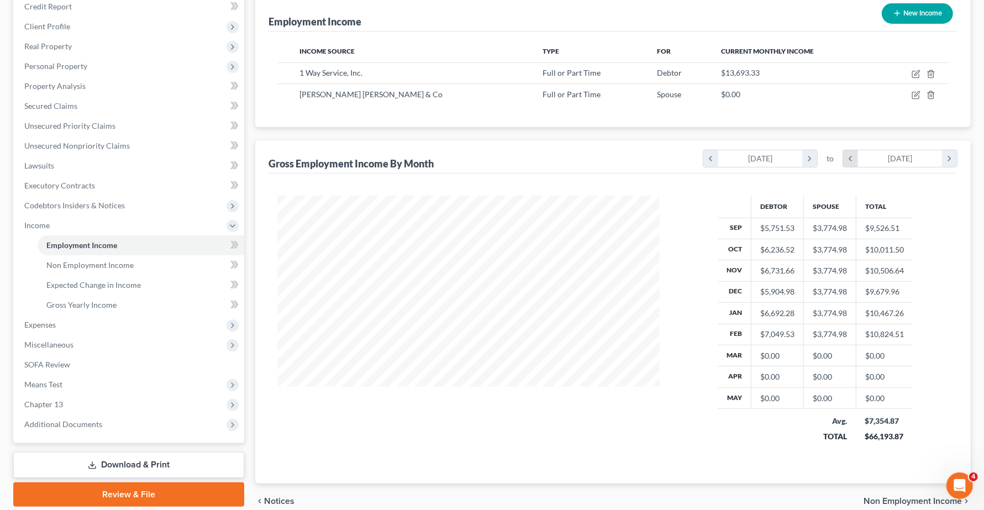
scroll to position [552193, 552052]
click at [854, 164] on icon "chevron_left" at bounding box center [850, 158] width 15 height 17
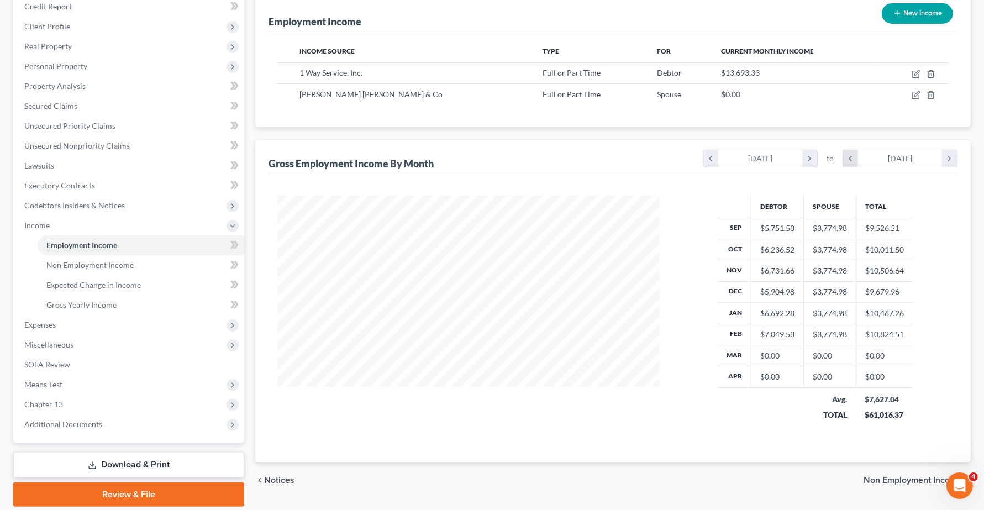
click at [854, 164] on icon "chevron_left" at bounding box center [850, 158] width 15 height 17
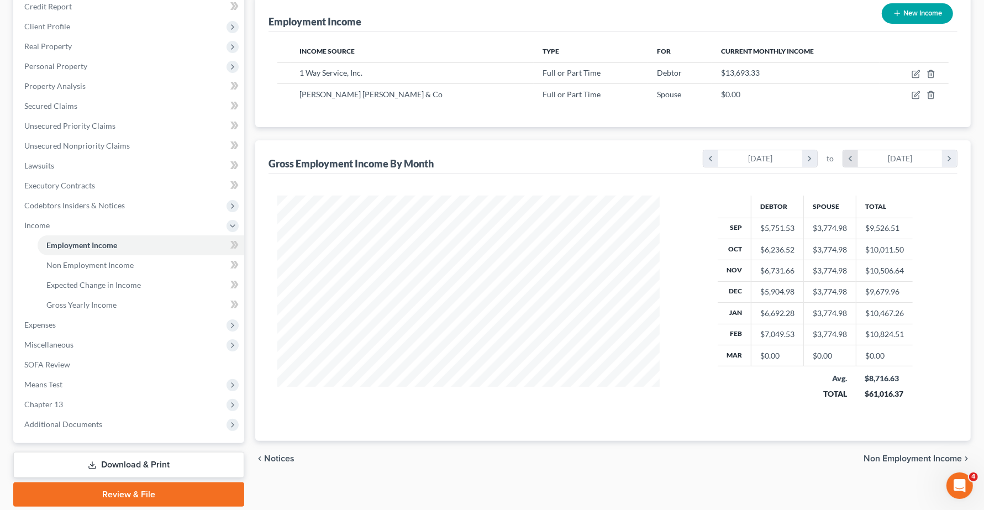
click at [854, 164] on icon "chevron_left" at bounding box center [850, 158] width 15 height 17
